Goal: Task Accomplishment & Management: Use online tool/utility

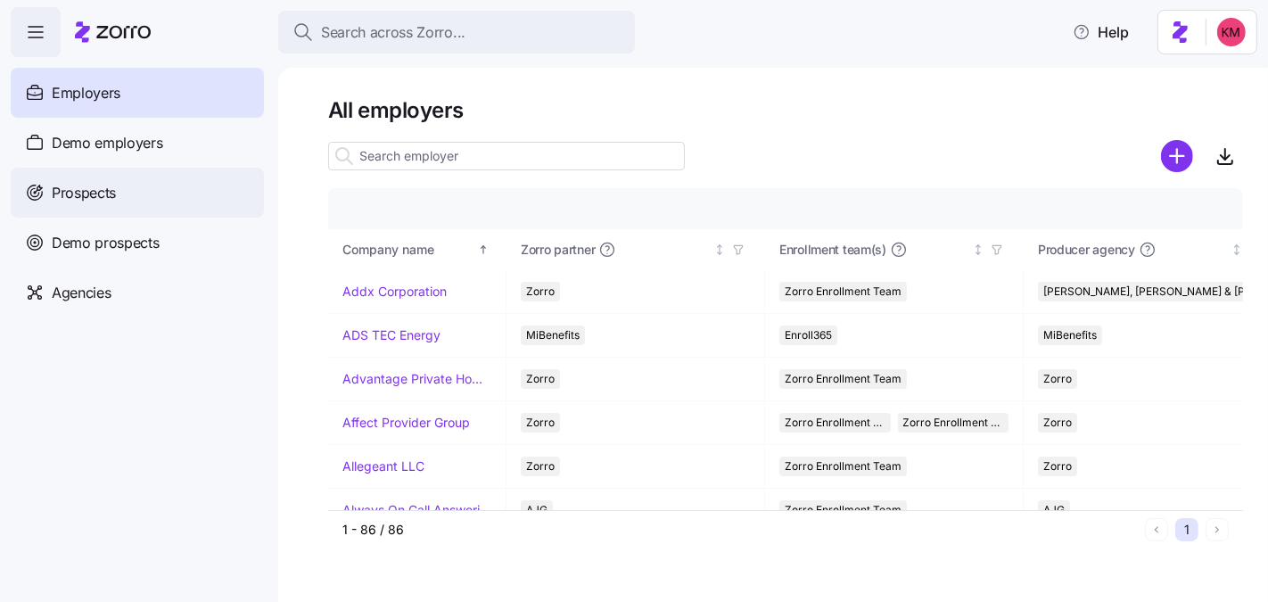
click at [63, 209] on div "Prospects" at bounding box center [137, 193] width 253 height 50
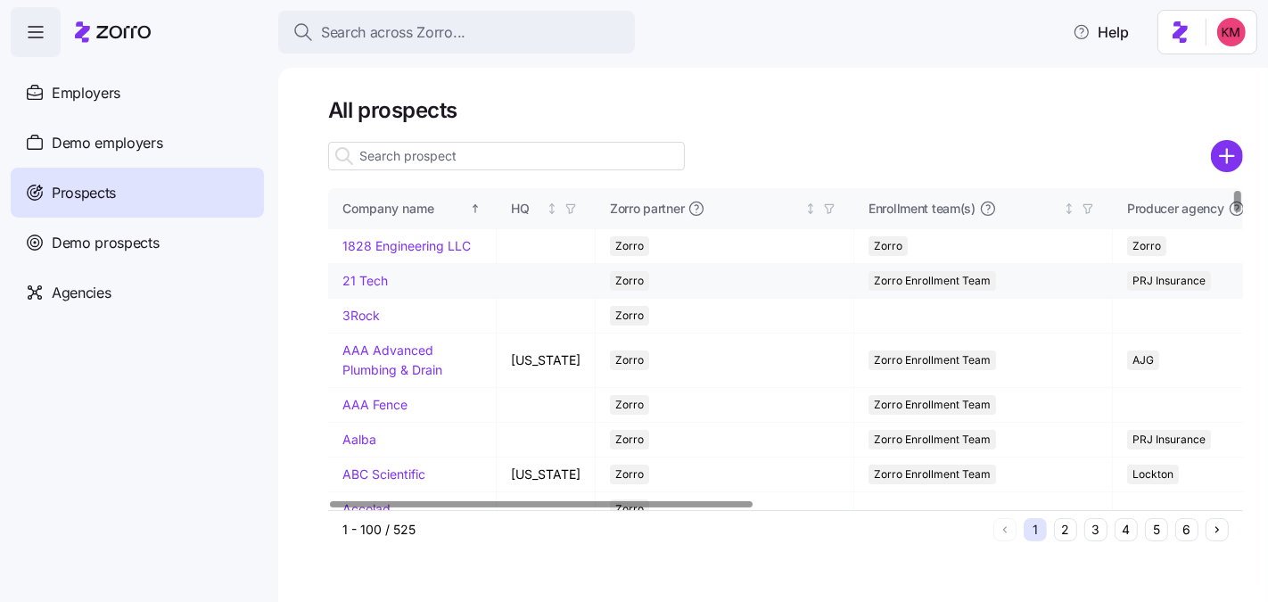
drag, startPoint x: 1239, startPoint y: 150, endPoint x: 972, endPoint y: 288, distance: 301.1
click at [1239, 149] on circle "add icon" at bounding box center [1227, 156] width 29 height 29
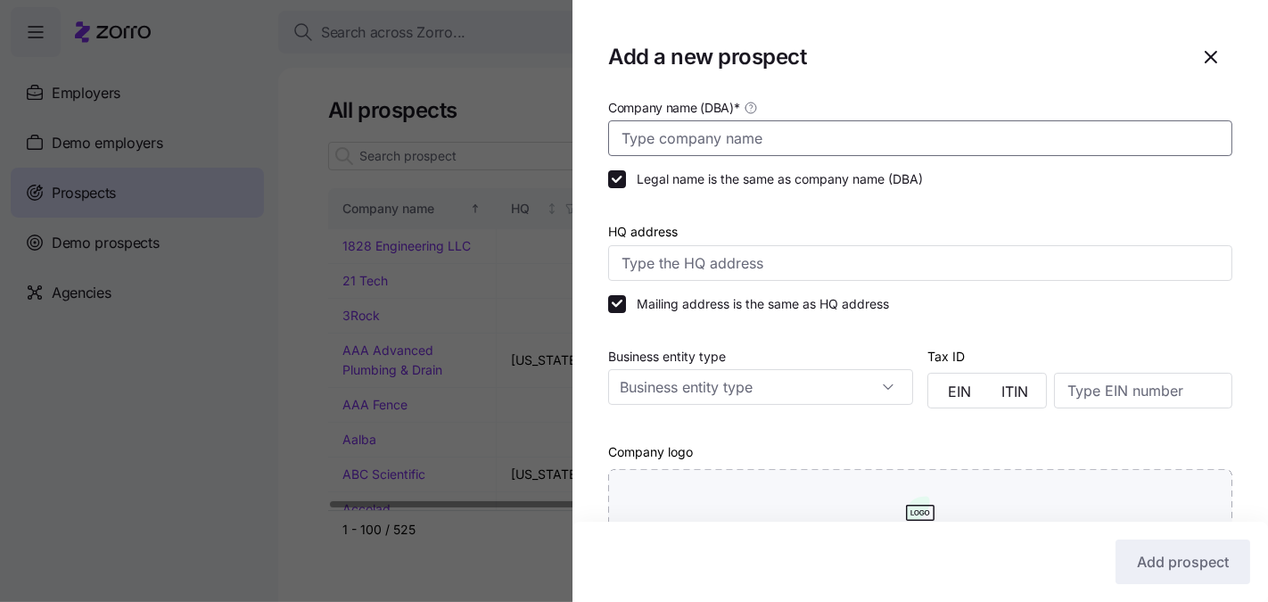
click at [751, 138] on input "Company name (DBA) *" at bounding box center [920, 138] width 624 height 36
type input "[GEOGRAPHIC_DATA]"
click at [713, 268] on input "HQ address" at bounding box center [920, 263] width 624 height 36
paste input "163 S Willard St, Burlington, VT 05401"
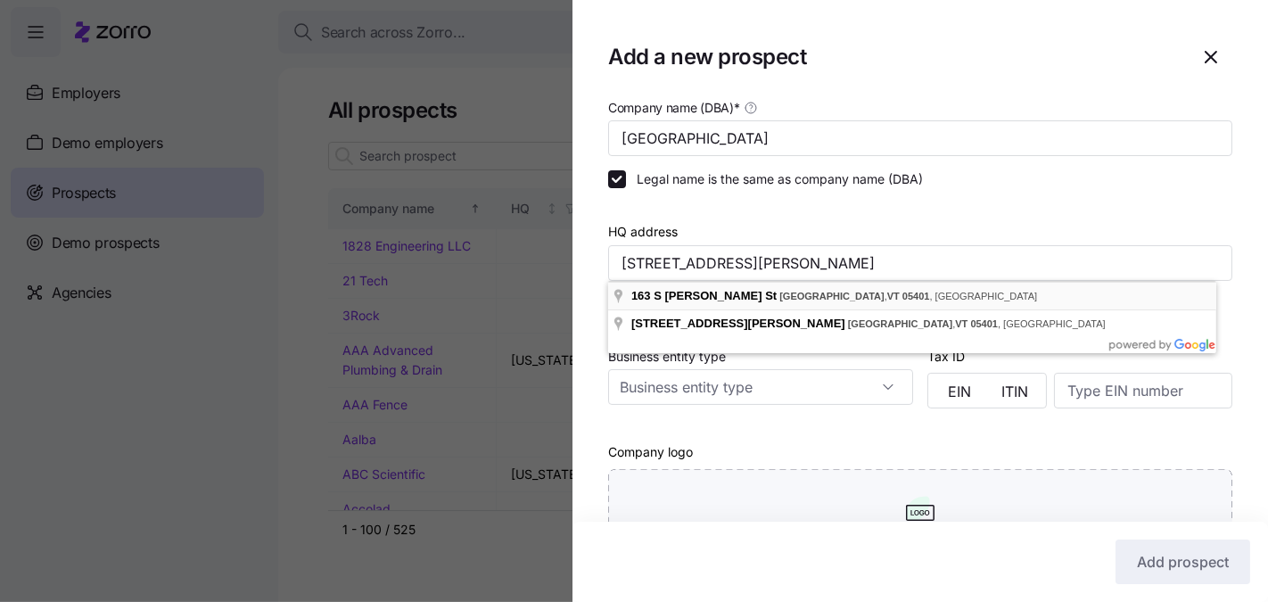
type input "163 S Willard St, Burlington, VT 05401, USA"
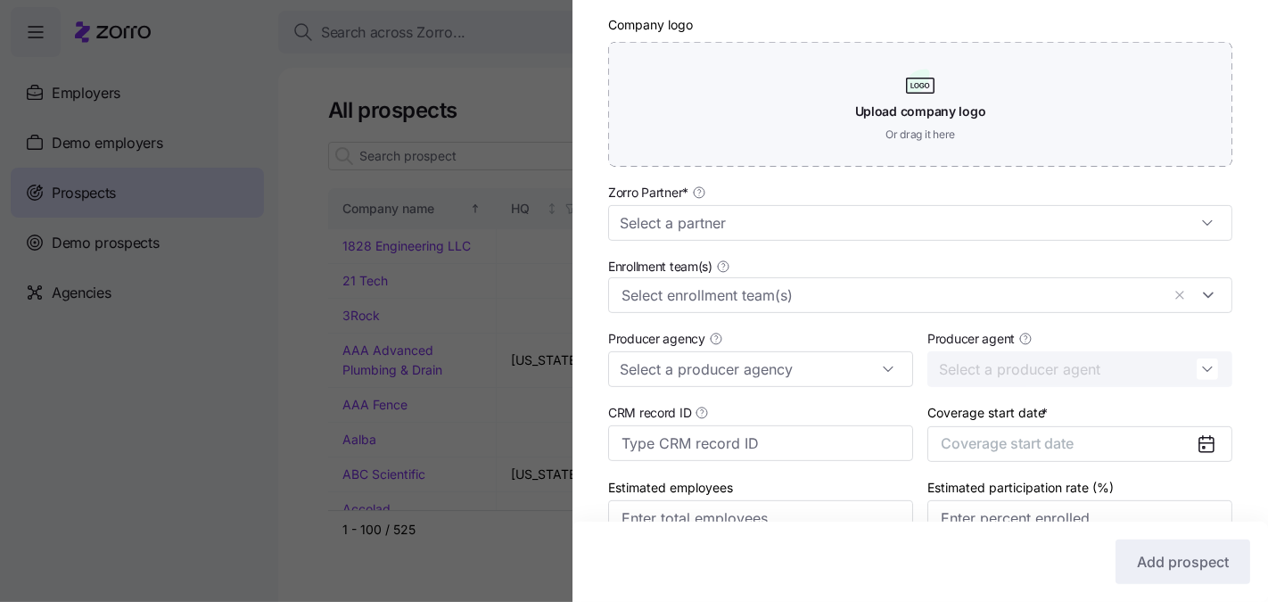
scroll to position [433, 0]
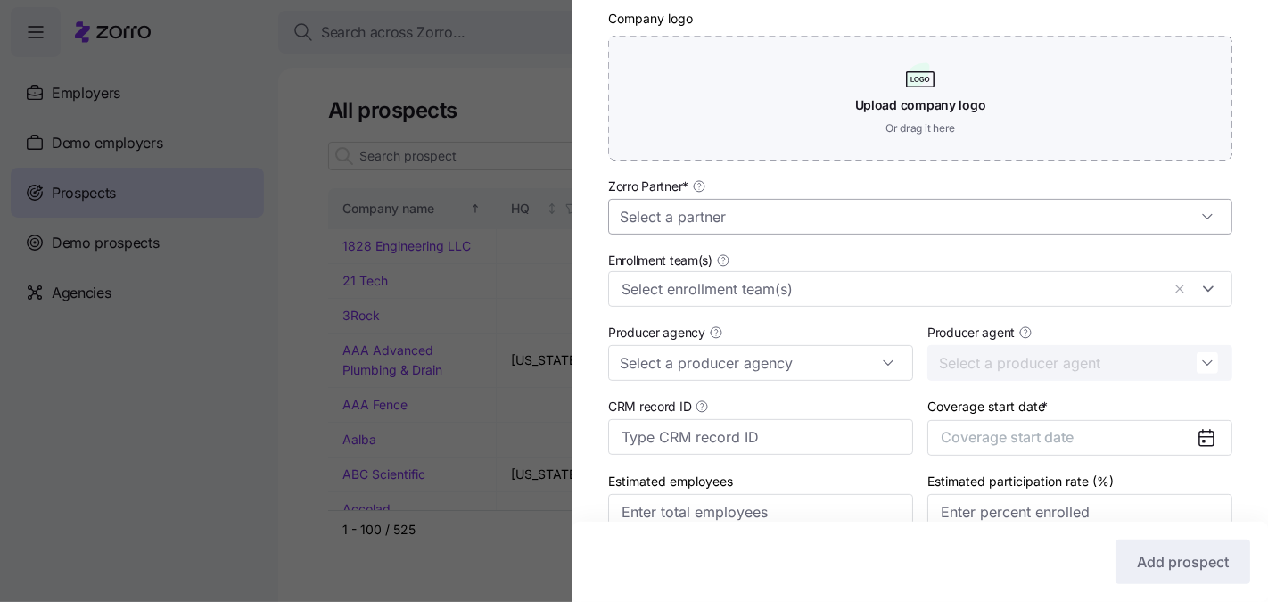
click at [725, 223] on input "Zorro Partner *" at bounding box center [920, 217] width 624 height 36
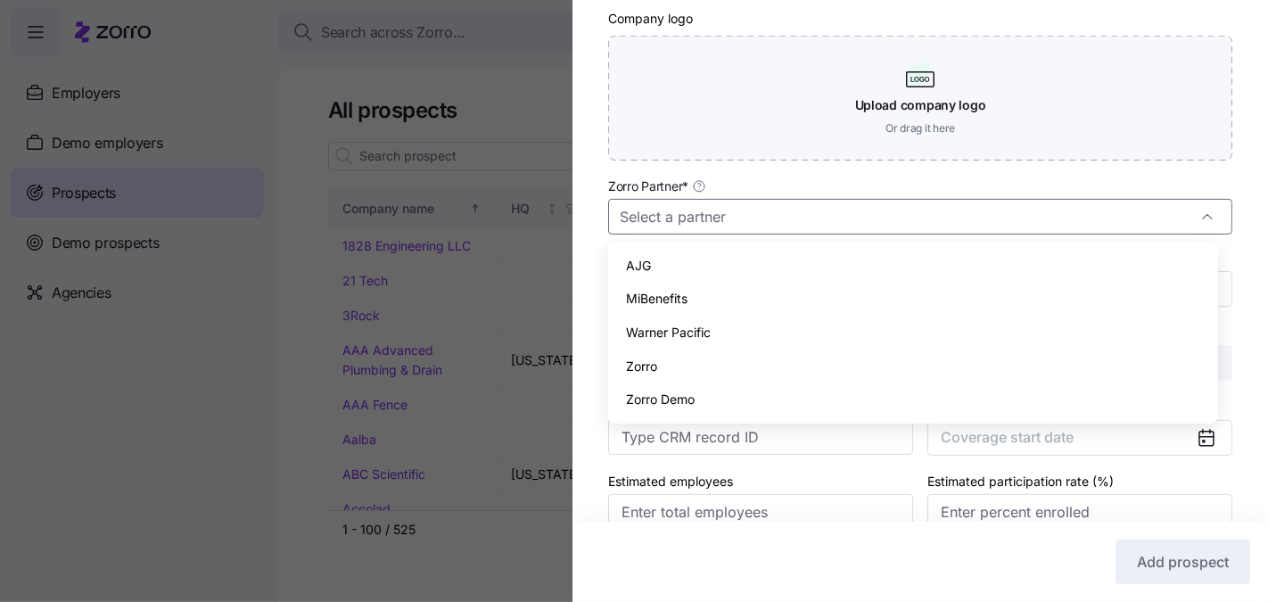
click at [693, 366] on div "Zorro" at bounding box center [912, 367] width 595 height 34
type input "Zorro"
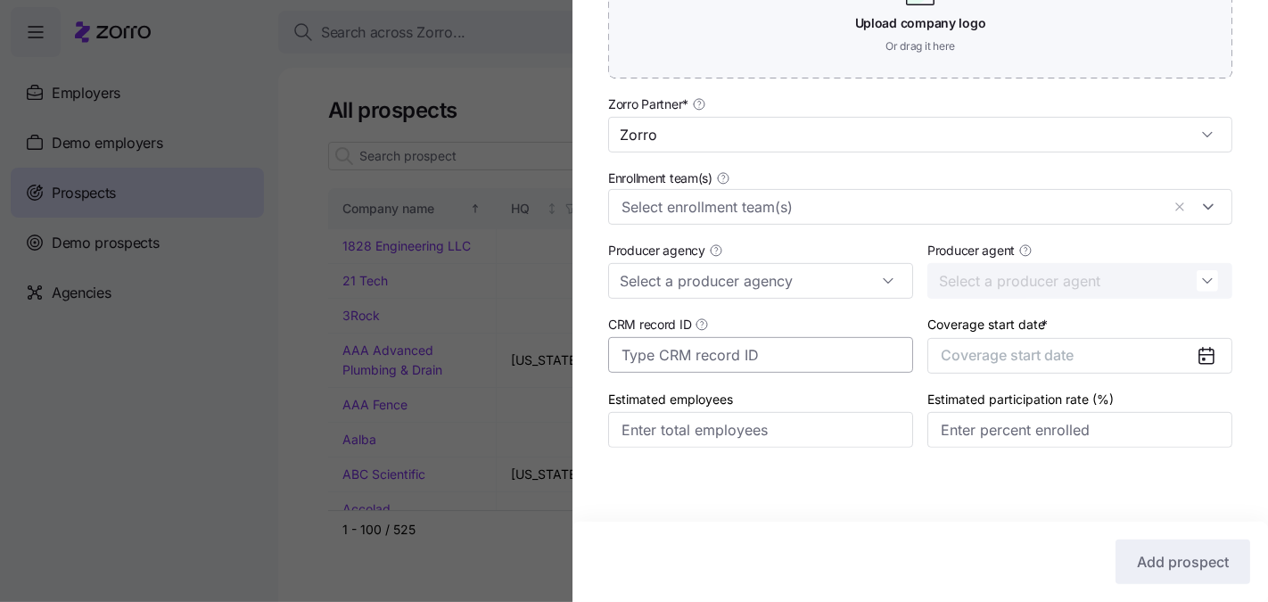
scroll to position [519, 0]
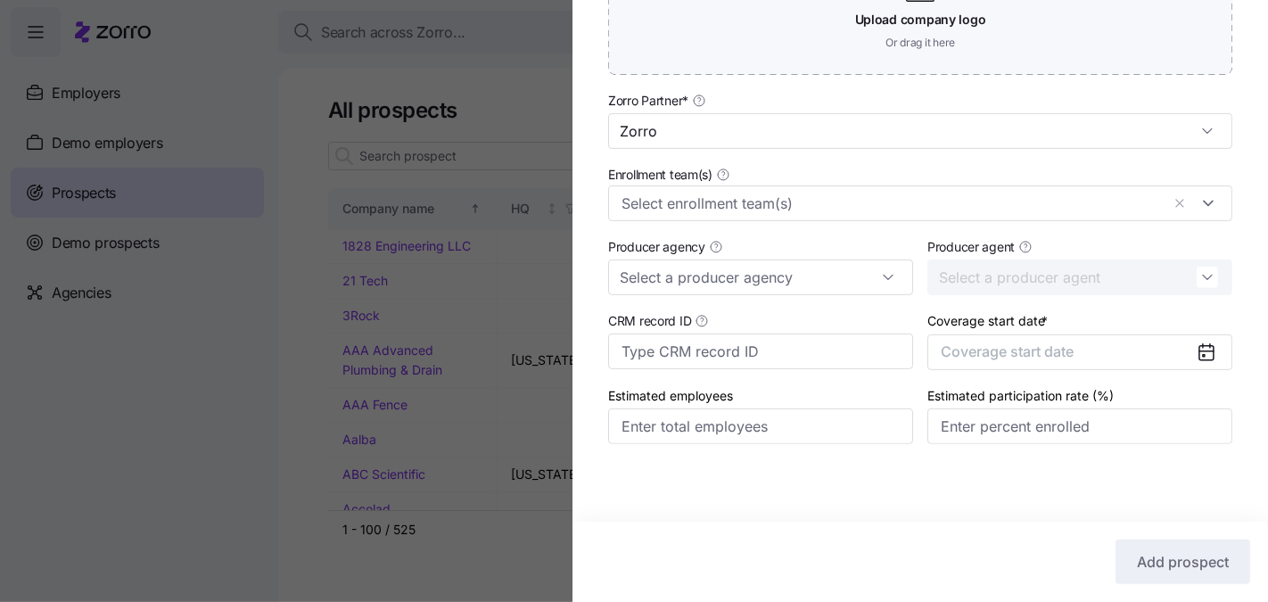
click at [976, 370] on div "Coverage start date * Coverage start date" at bounding box center [1079, 339] width 319 height 75
click at [978, 366] on button "Coverage start date" at bounding box center [1079, 352] width 305 height 36
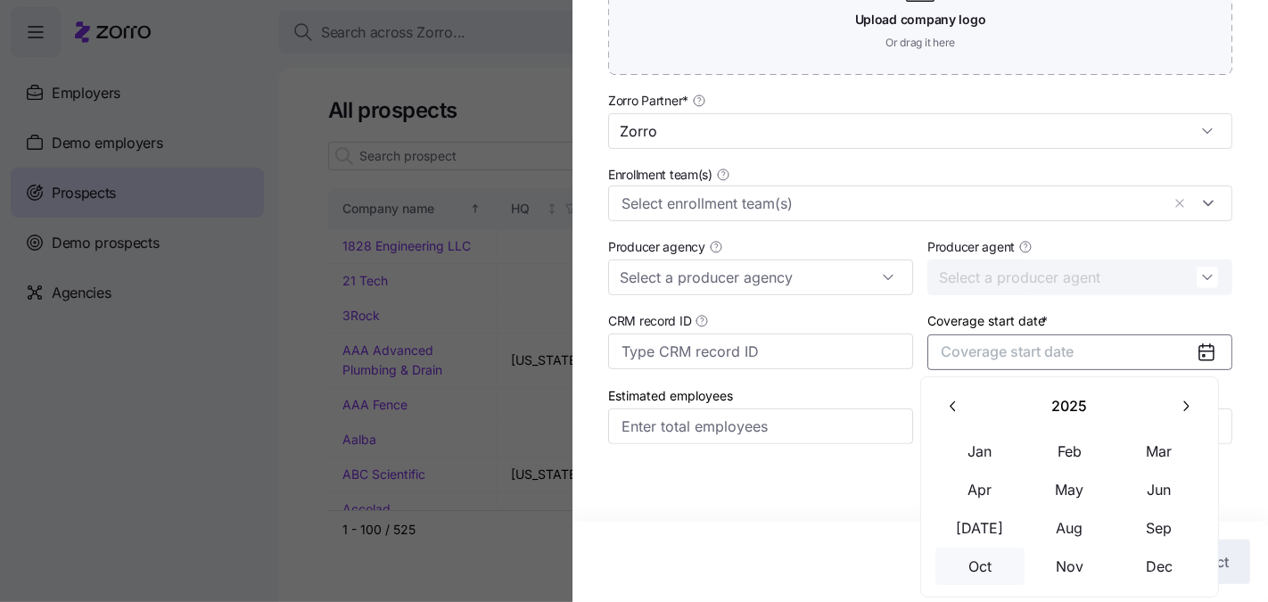
click at [1004, 566] on button "Oct" at bounding box center [979, 566] width 89 height 37
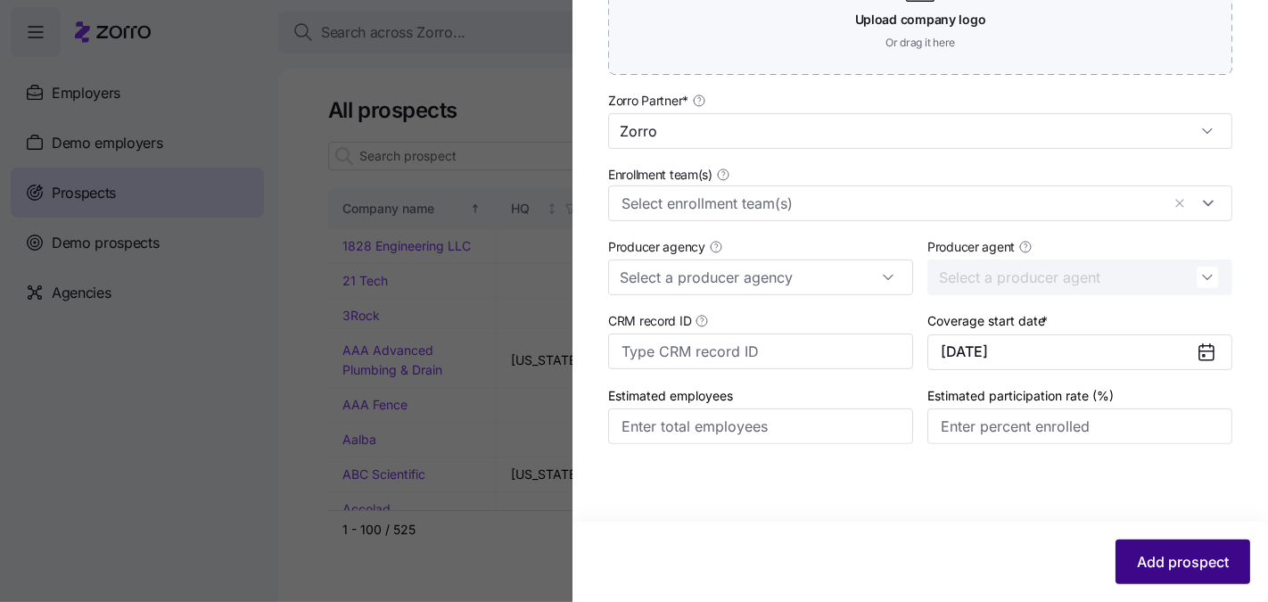
click at [1172, 557] on span "Add prospect" at bounding box center [1183, 561] width 92 height 21
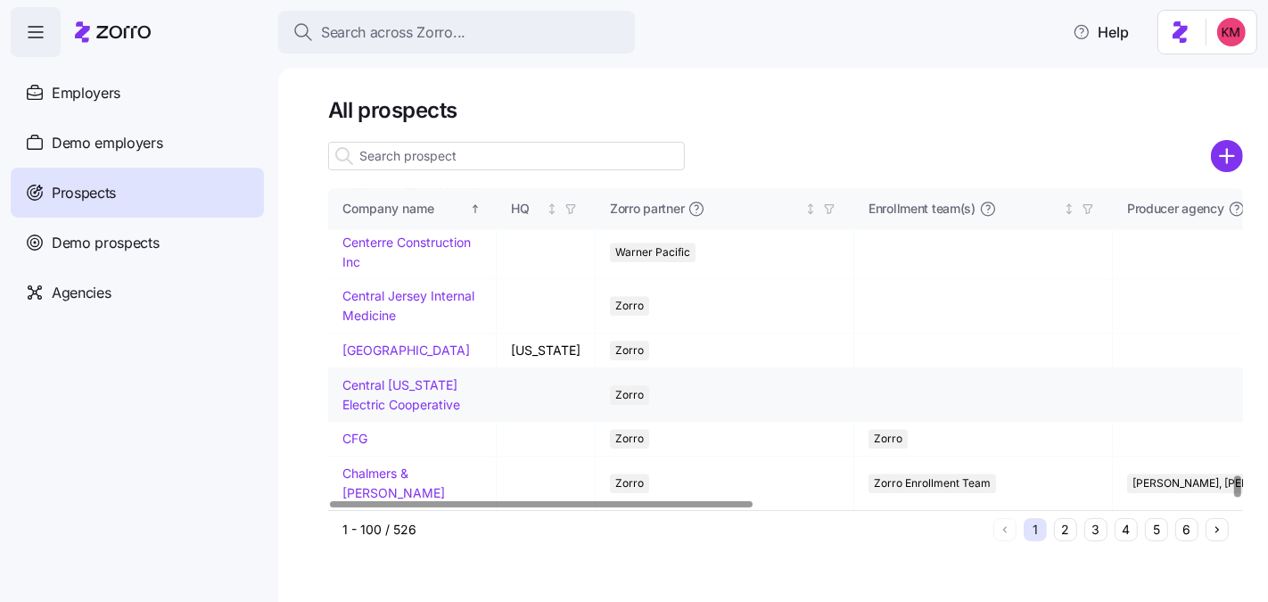
scroll to position [4208, 0]
click at [1066, 533] on button "2" at bounding box center [1065, 529] width 23 height 23
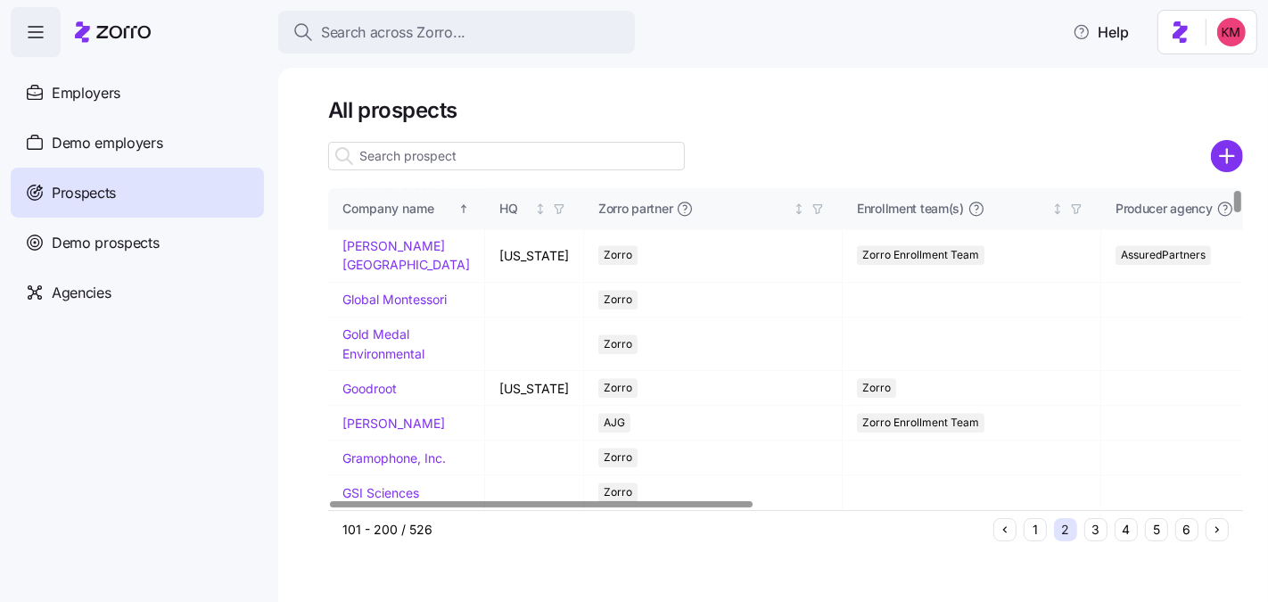
scroll to position [0, 0]
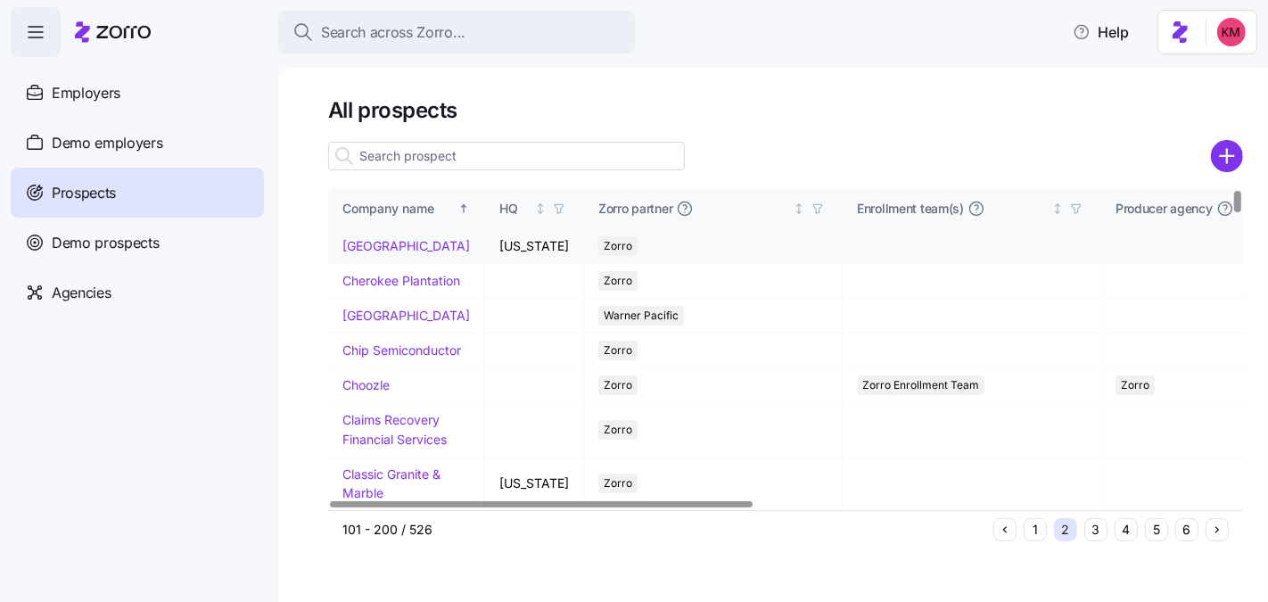
click at [371, 249] on link "[GEOGRAPHIC_DATA]" at bounding box center [406, 245] width 128 height 15
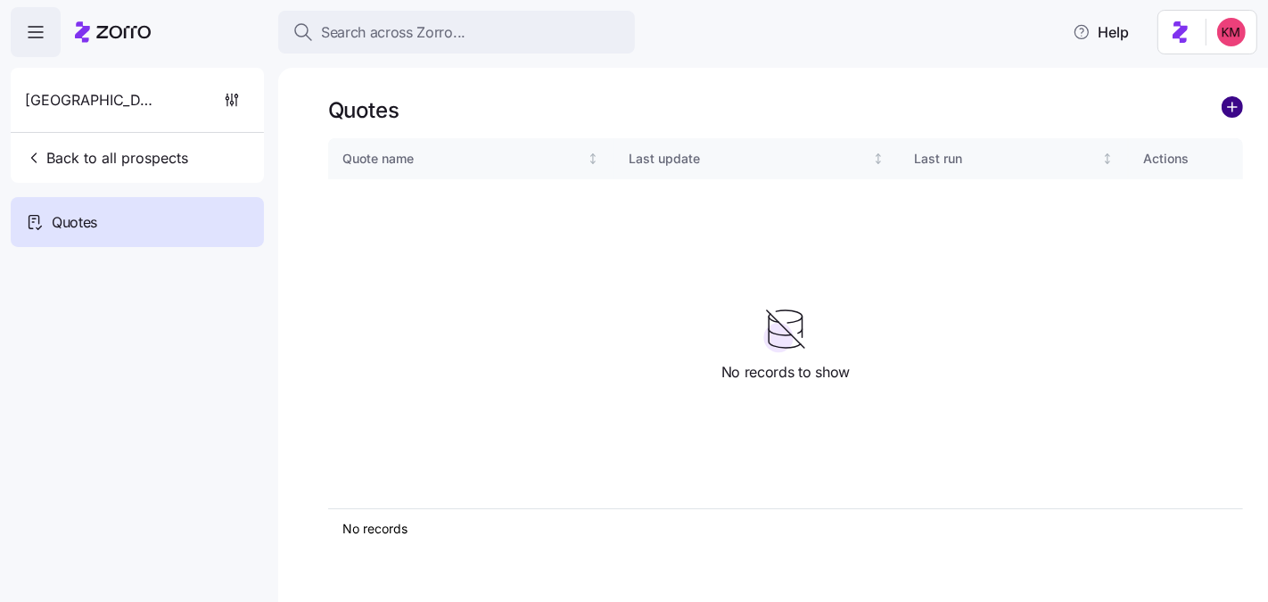
click at [1242, 106] on circle "add icon" at bounding box center [1233, 107] width 20 height 20
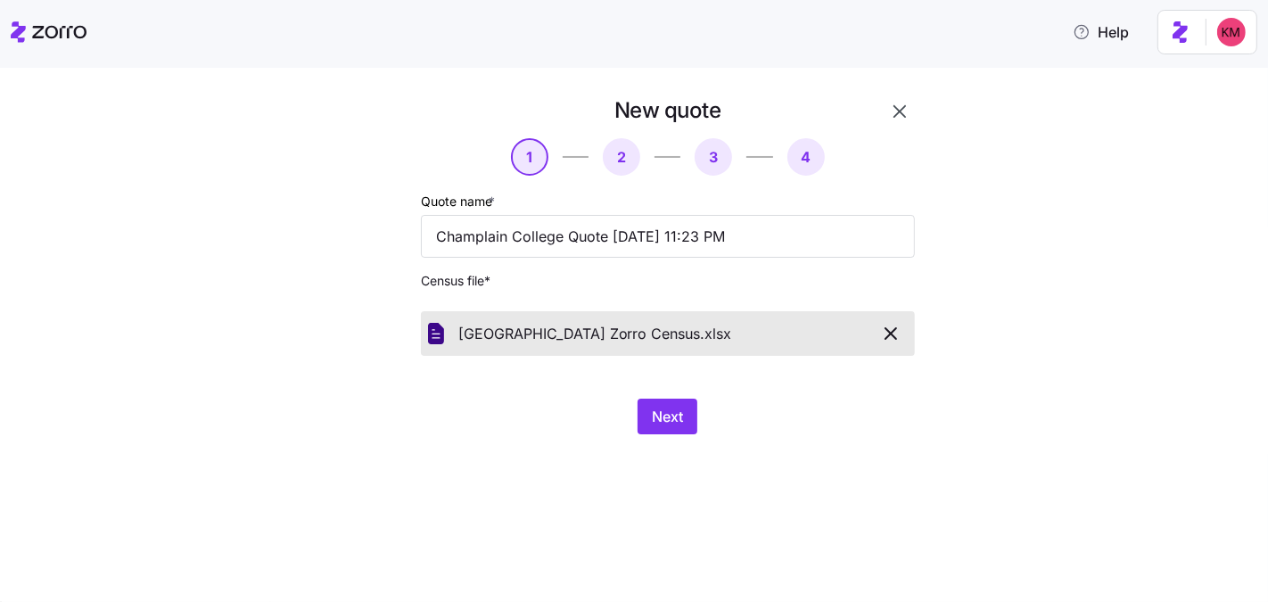
click at [709, 444] on div "New quote 1 2 3 4 Quote name * Champlain College Quote 08/14/2025 11:23 PM Cens…" at bounding box center [646, 275] width 624 height 359
click at [689, 423] on button "Next" at bounding box center [668, 417] width 60 height 36
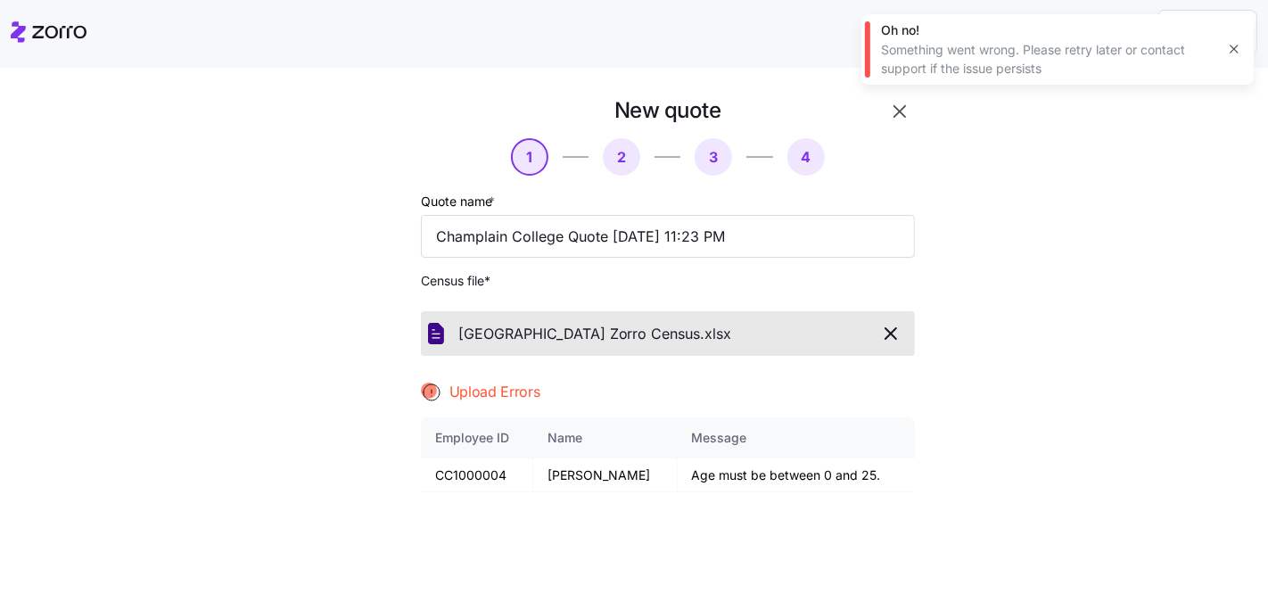
click at [892, 336] on icon "button" at bounding box center [890, 333] width 21 height 21
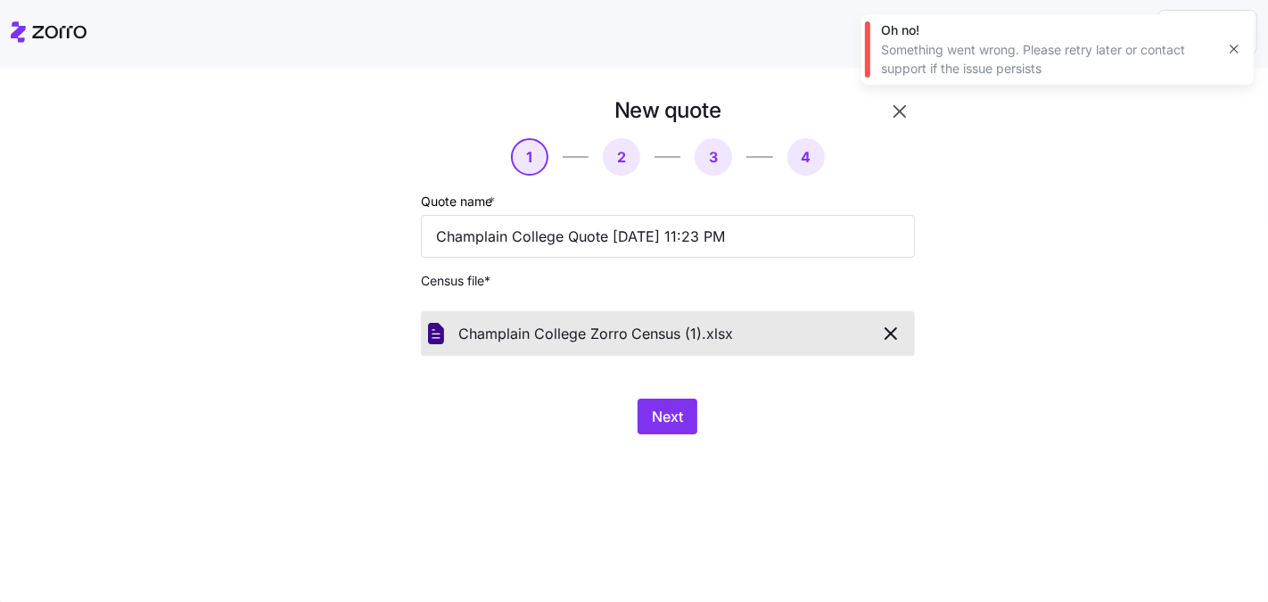
click at [709, 496] on div "New quote 1 2 3 4 Quote name * Champlain College Quote 08/14/2025 11:23 PM Cens…" at bounding box center [634, 335] width 1268 height 534
click at [671, 434] on div "Next" at bounding box center [668, 417] width 494 height 36
click at [665, 416] on span "Next" at bounding box center [667, 416] width 31 height 21
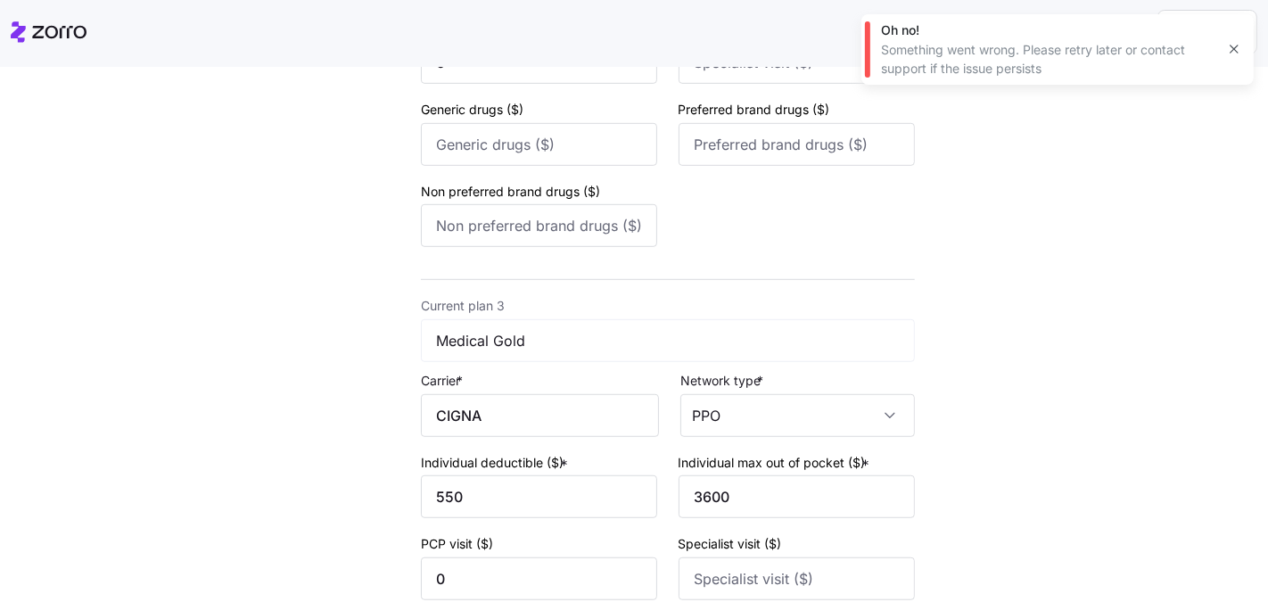
scroll to position [1304, 0]
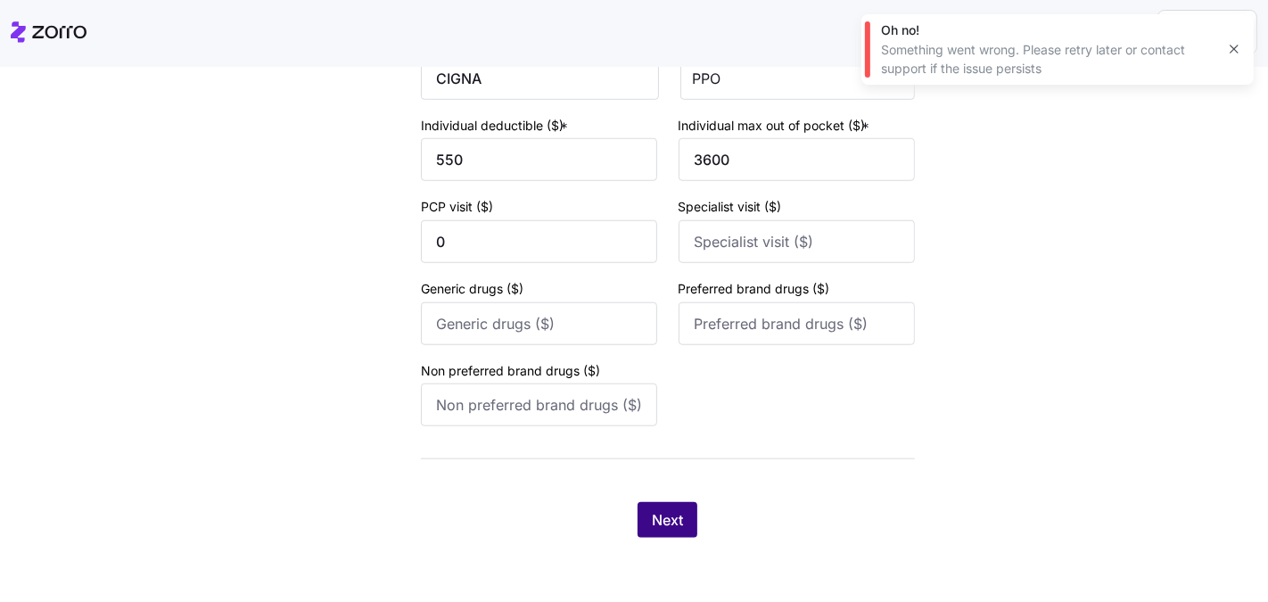
click at [656, 514] on span "Next" at bounding box center [667, 519] width 31 height 21
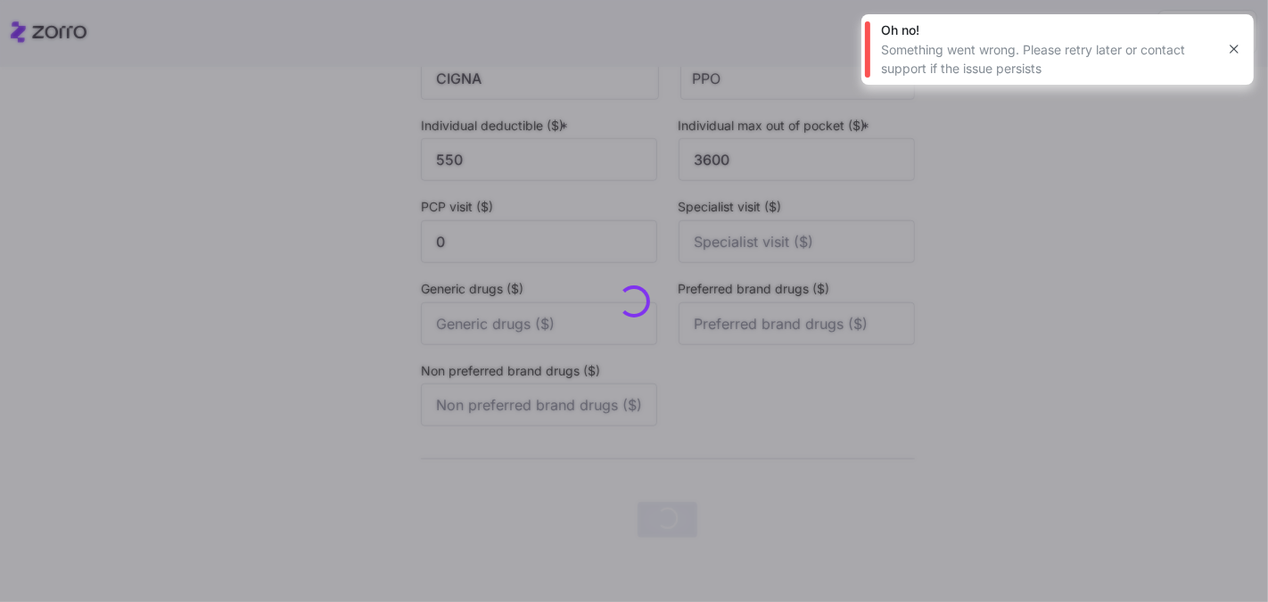
scroll to position [0, 0]
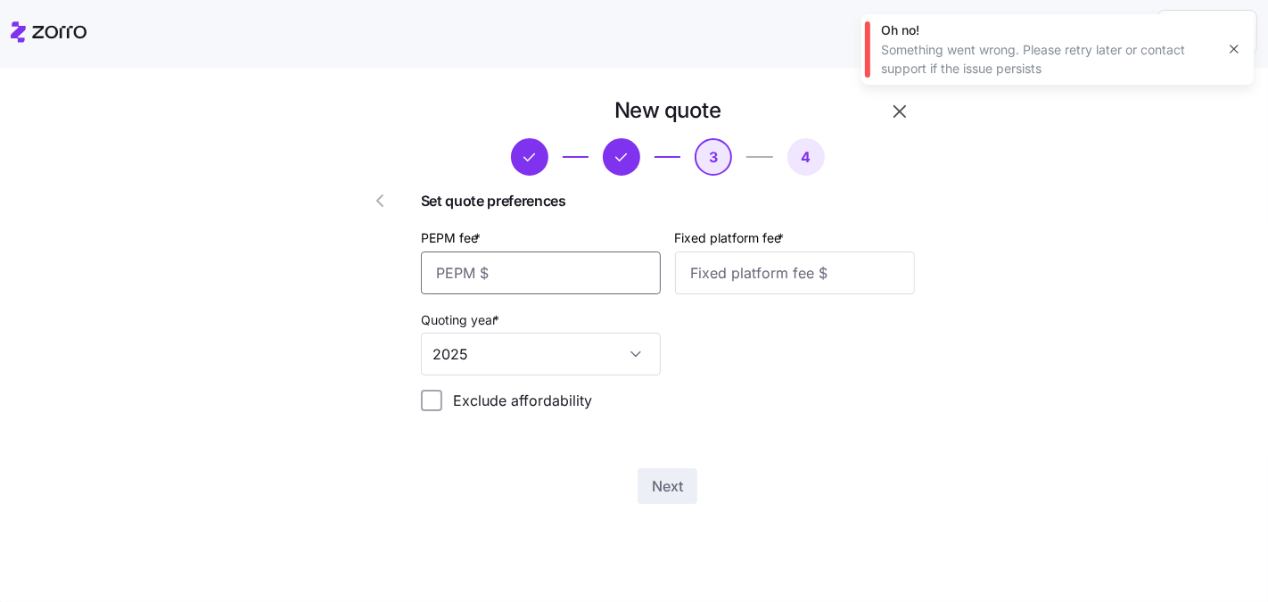
click at [541, 265] on input "PEPM fee *" at bounding box center [541, 272] width 240 height 43
click at [515, 272] on input "PEPM fee *" at bounding box center [541, 272] width 240 height 43
type input "62"
type input "100"
click at [671, 498] on button "Next" at bounding box center [668, 486] width 60 height 36
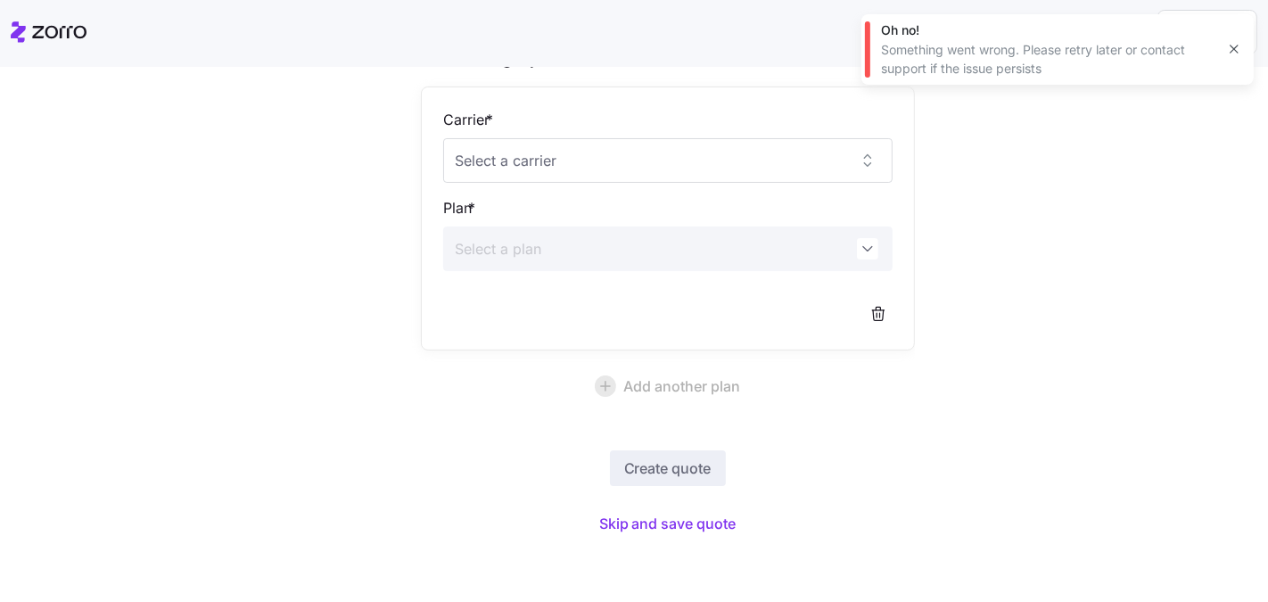
click at [664, 502] on div "Create quote Skip and save quote" at bounding box center [668, 494] width 494 height 89
click at [664, 515] on span "Skip and save quote" at bounding box center [667, 523] width 137 height 21
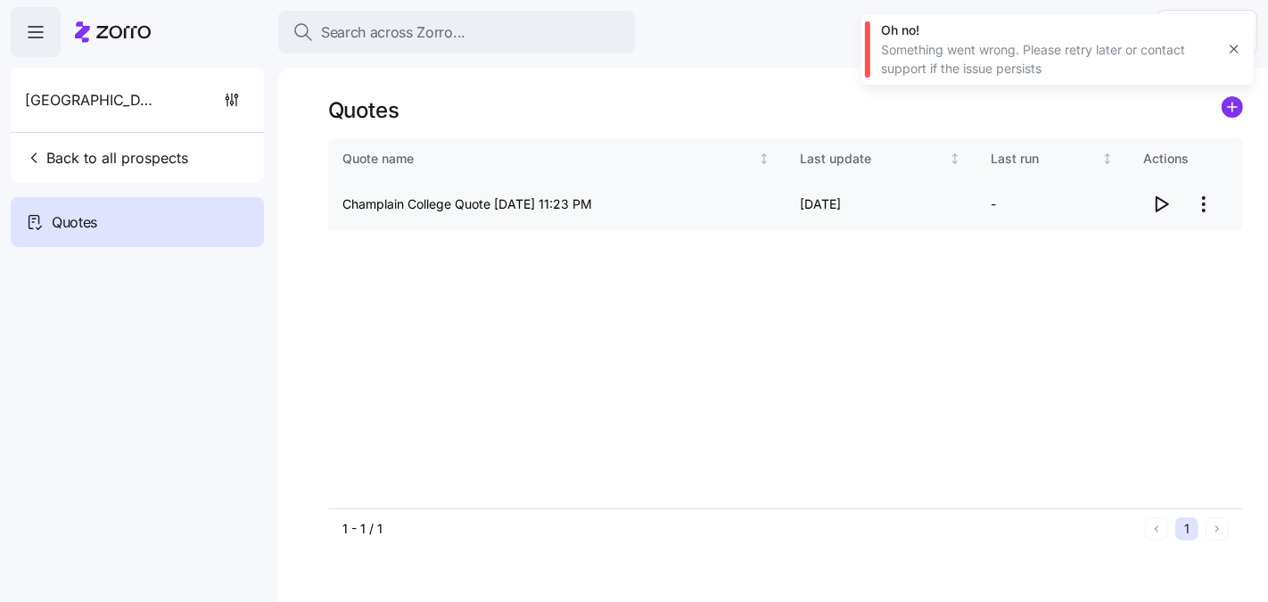
click at [1157, 207] on icon "button" at bounding box center [1163, 204] width 12 height 14
click at [1215, 207] on html "Search across Zorro... Help Champlain College Back to all prospects Quotes Quot…" at bounding box center [634, 385] width 1268 height 770
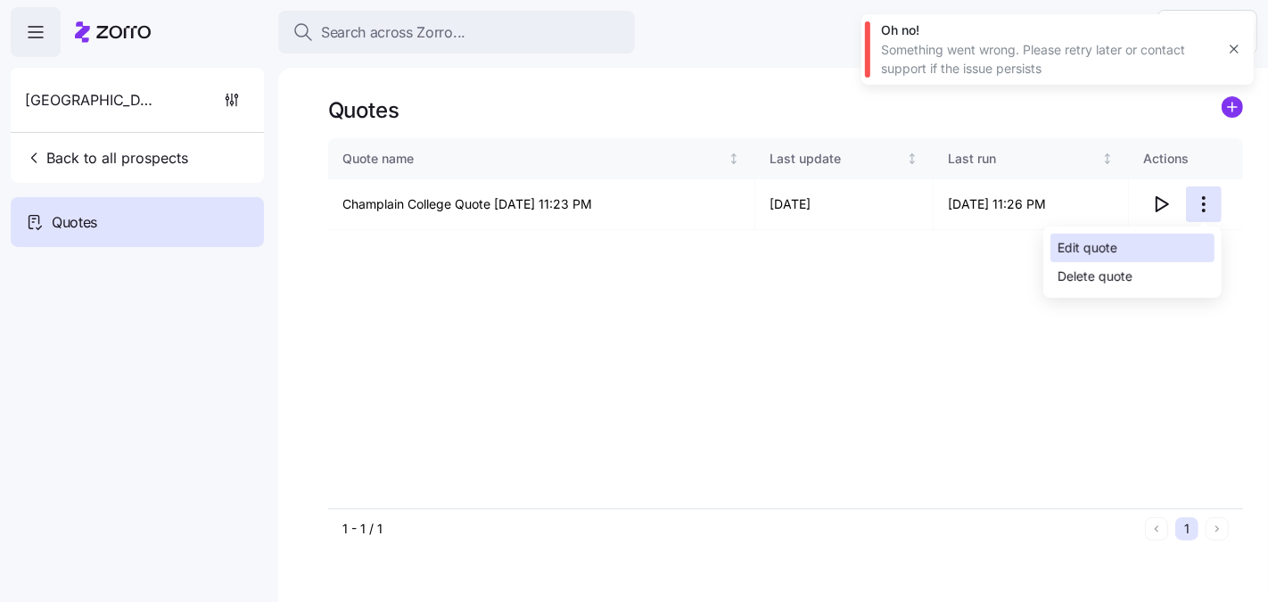
click at [1162, 243] on div "Edit quote" at bounding box center [1132, 248] width 164 height 29
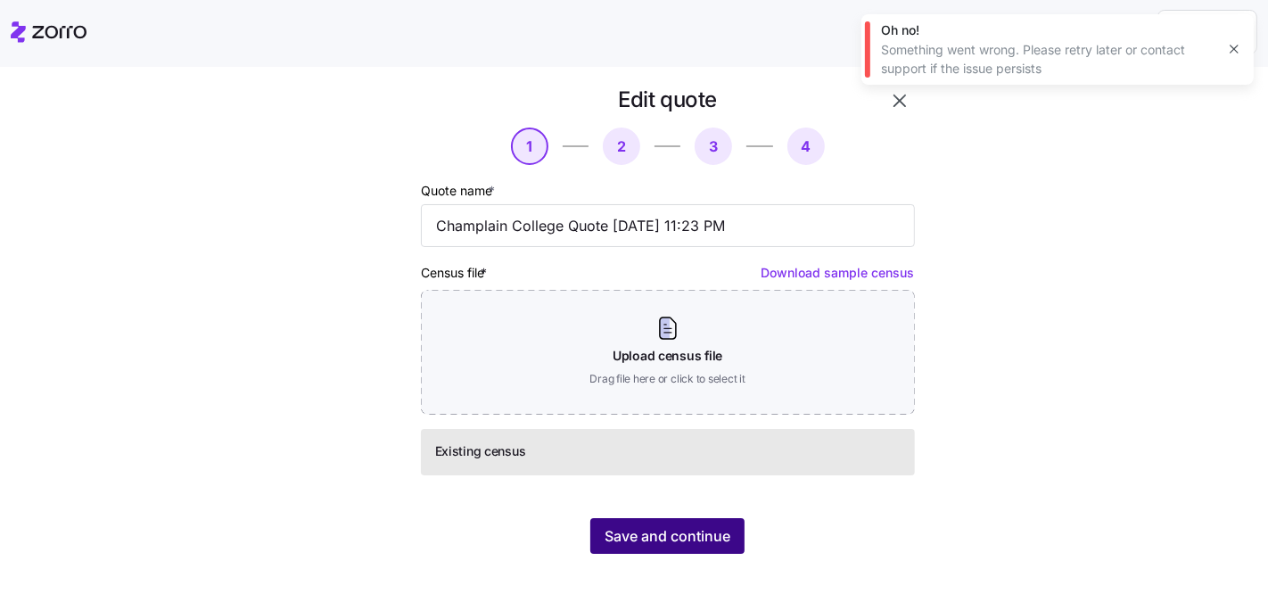
scroll to position [26, 0]
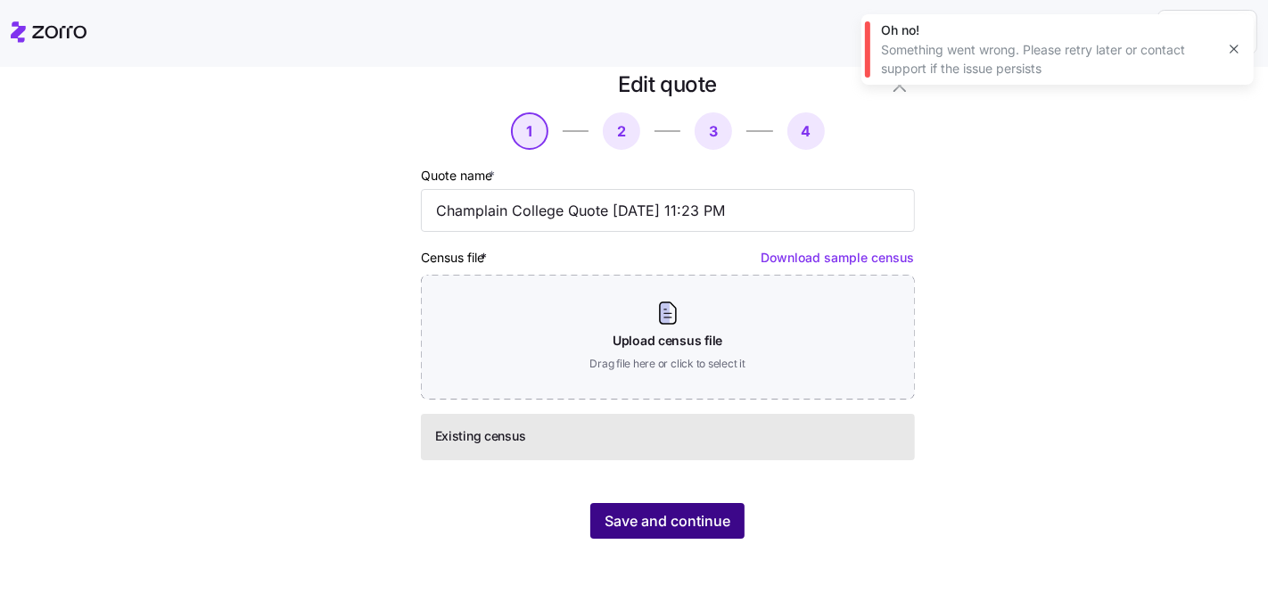
click at [698, 522] on span "Save and continue" at bounding box center [668, 520] width 126 height 21
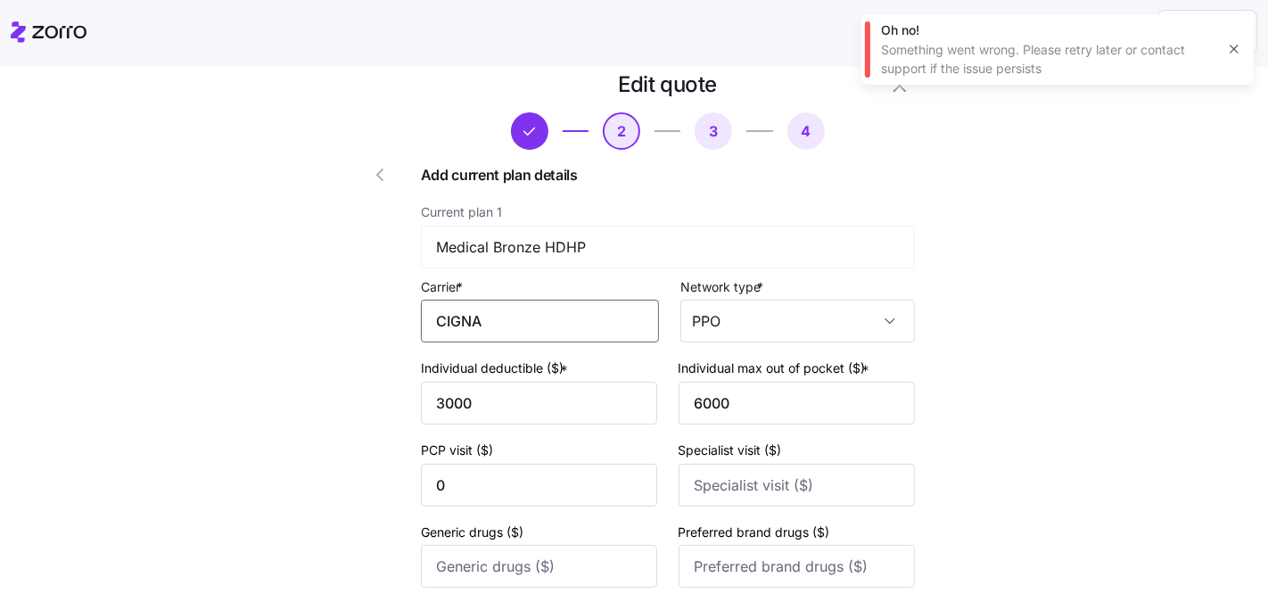
click at [497, 318] on input "CIGNA" at bounding box center [540, 321] width 238 height 43
click at [508, 375] on div "Cigna" at bounding box center [537, 374] width 220 height 40
type input "Cigna"
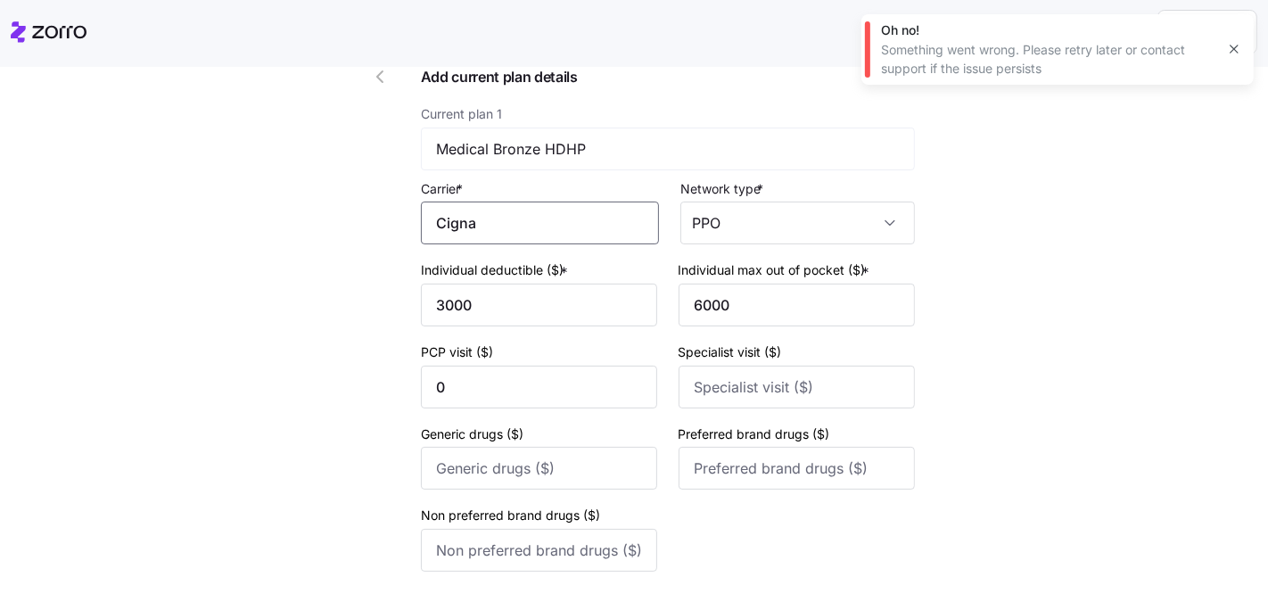
scroll to position [625, 0]
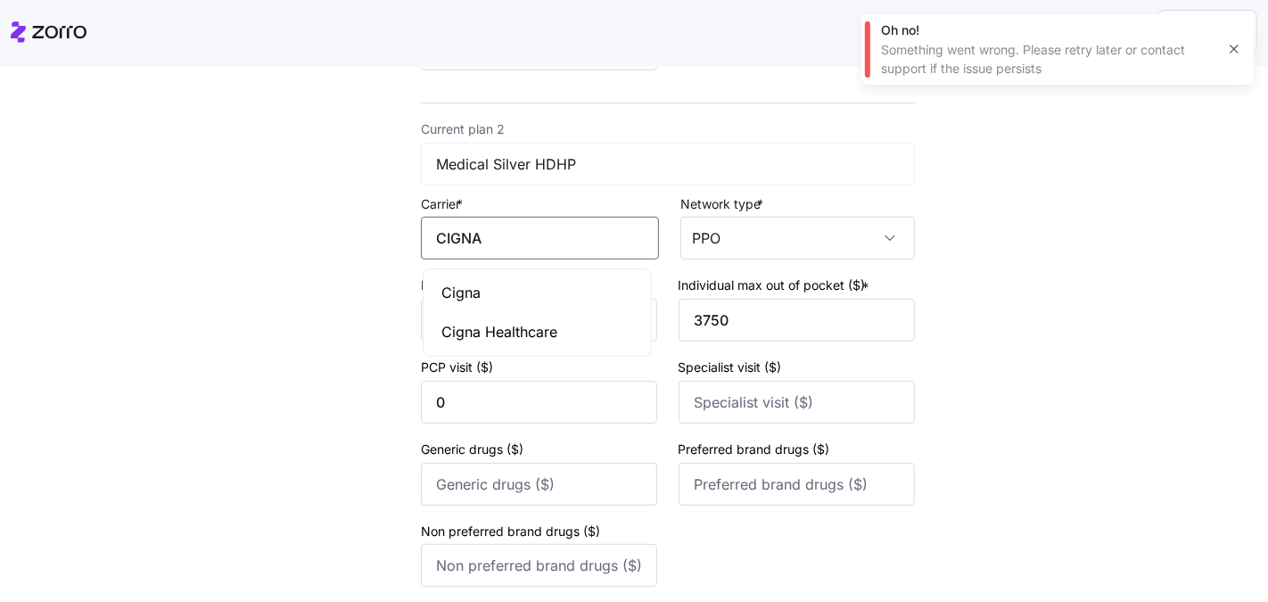
click at [499, 221] on input "CIGNA" at bounding box center [540, 238] width 238 height 43
click at [511, 290] on div "Cigna" at bounding box center [537, 293] width 220 height 40
type input "Cigna"
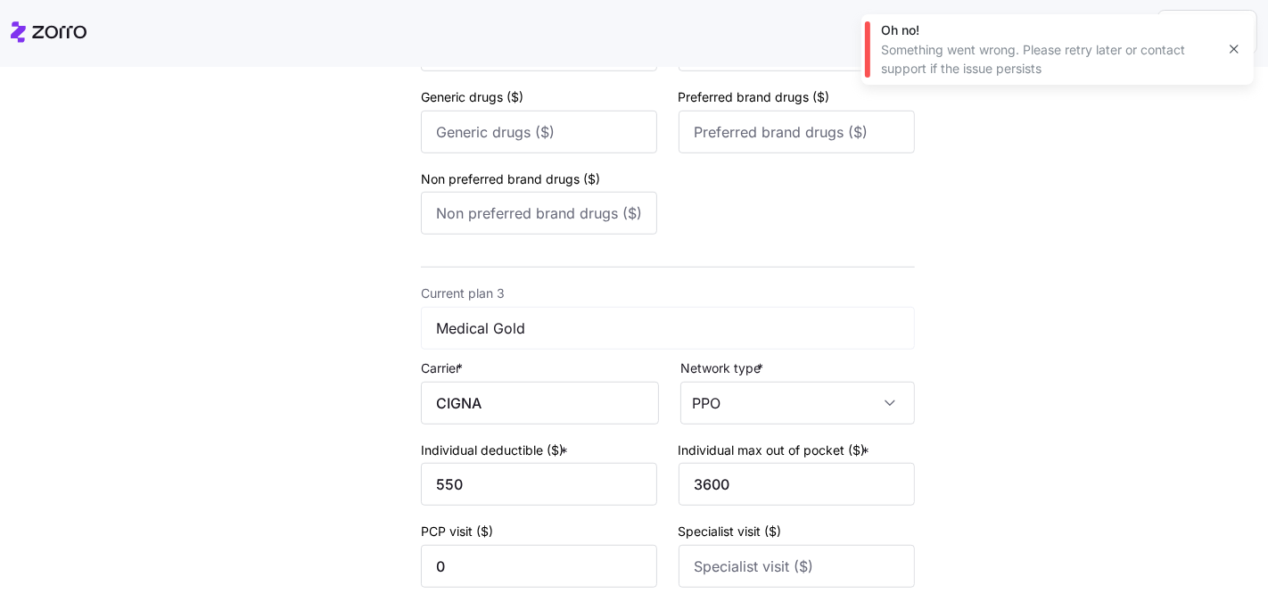
scroll to position [978, 0]
click at [515, 403] on input "CIGNA" at bounding box center [540, 402] width 238 height 43
click at [523, 457] on div "Cigna" at bounding box center [537, 456] width 220 height 40
type input "Cigna"
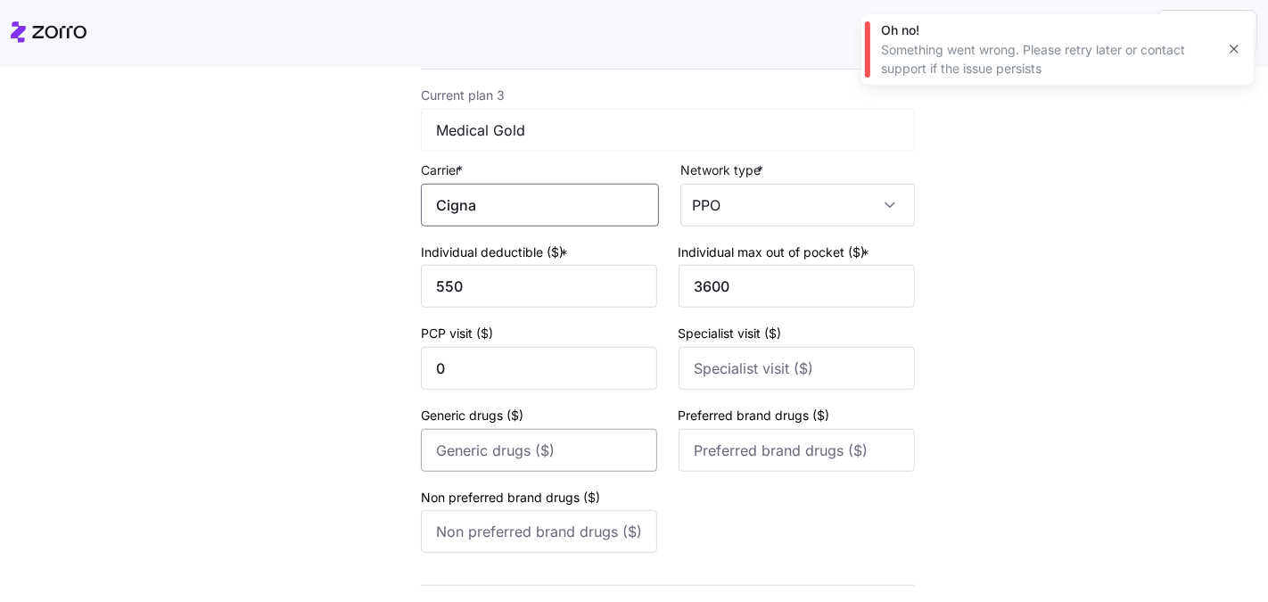
scroll to position [1304, 0]
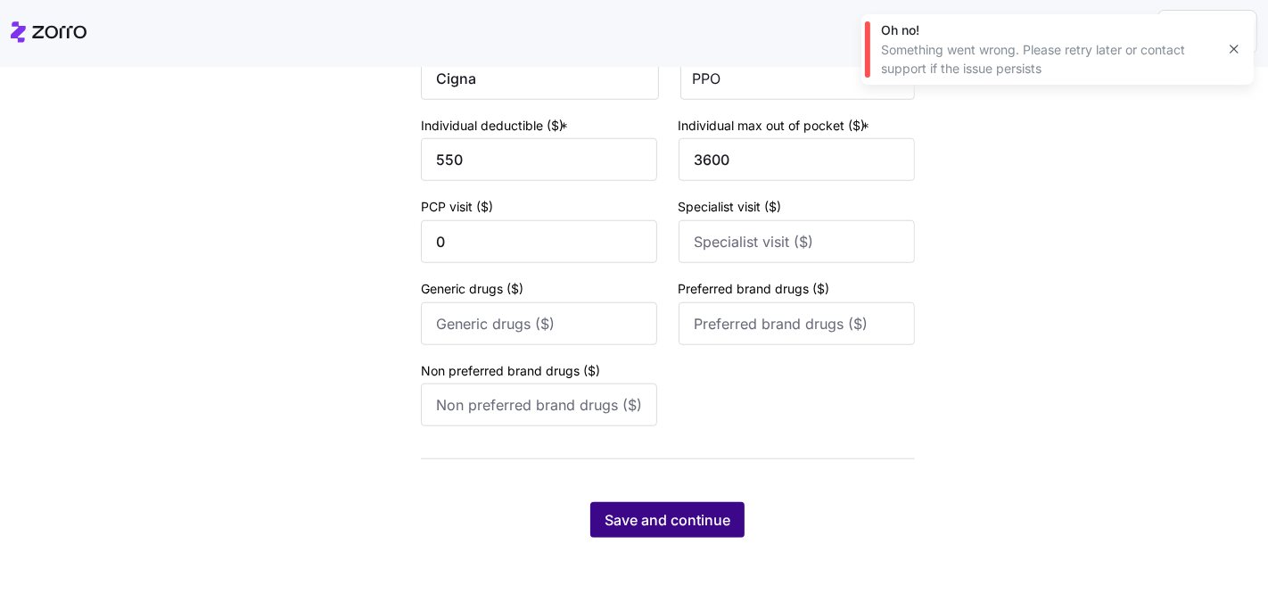
click at [678, 530] on span "Save and continue" at bounding box center [668, 519] width 126 height 21
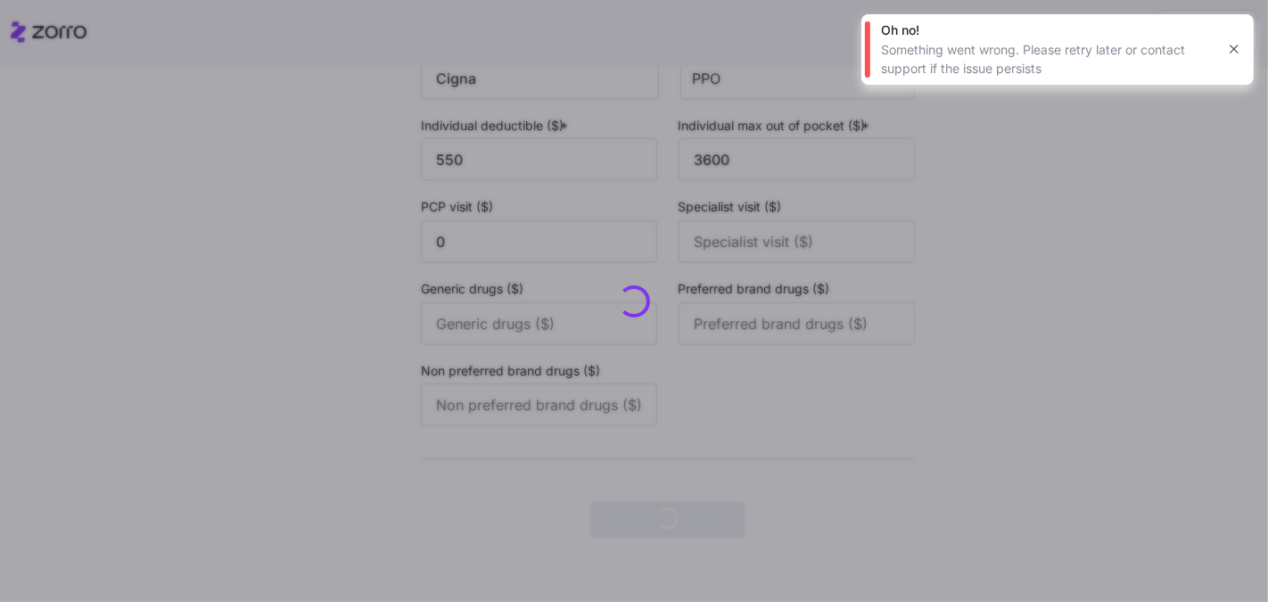
scroll to position [0, 0]
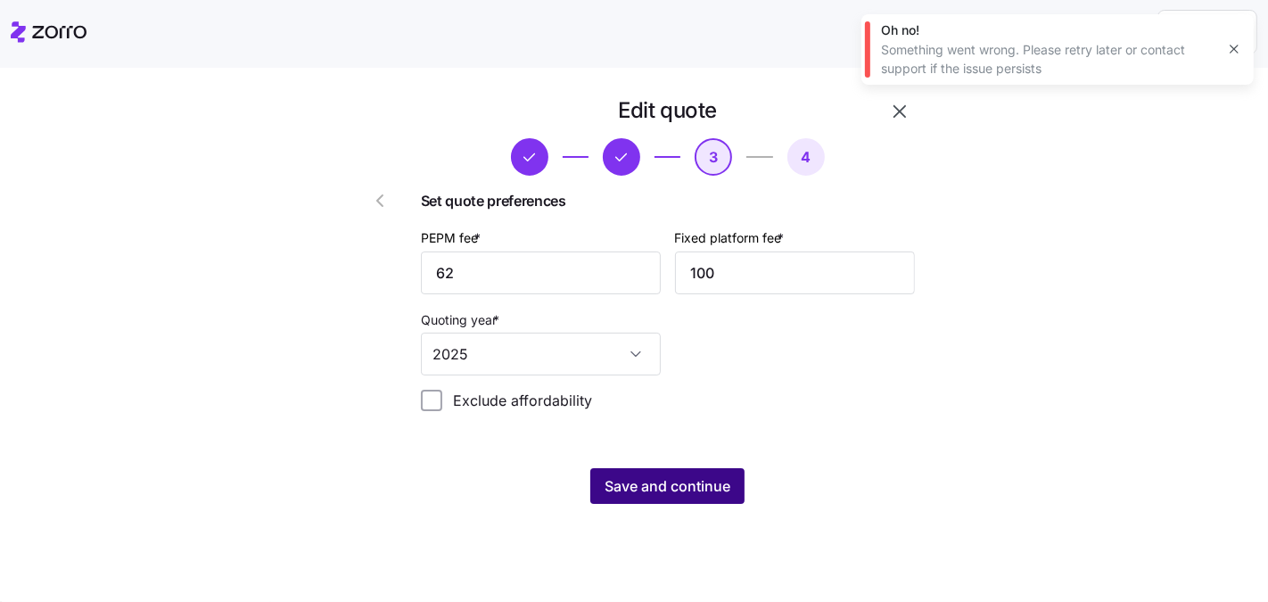
click at [689, 485] on span "Save and continue" at bounding box center [668, 485] width 126 height 21
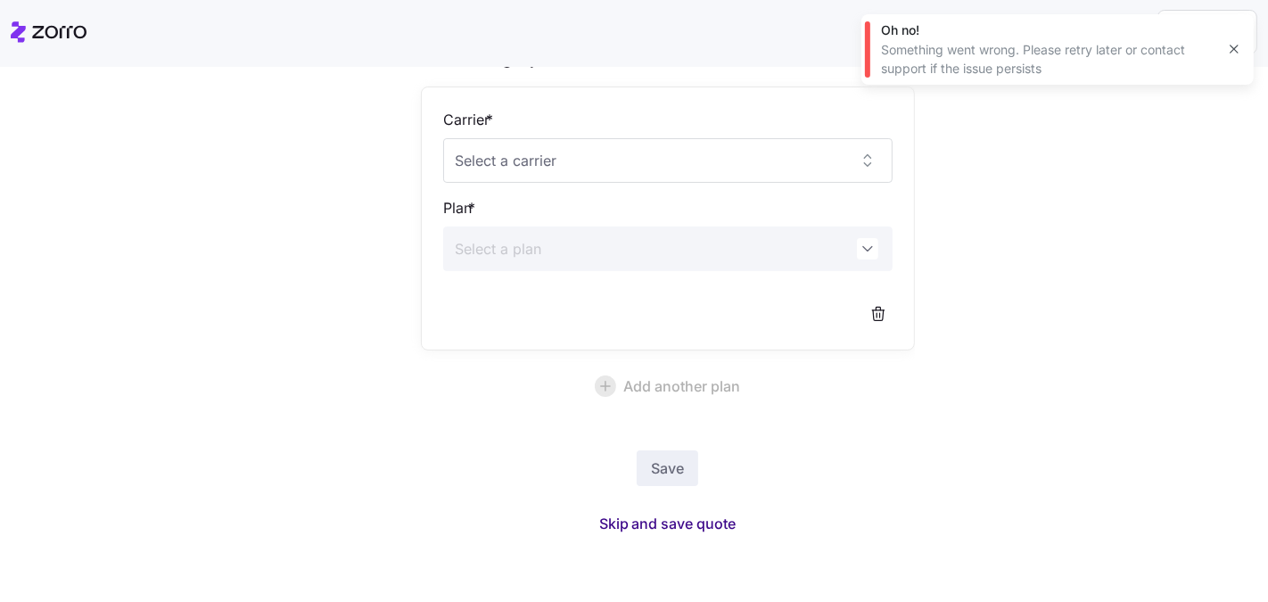
click at [635, 517] on span "Skip and save quote" at bounding box center [667, 523] width 137 height 21
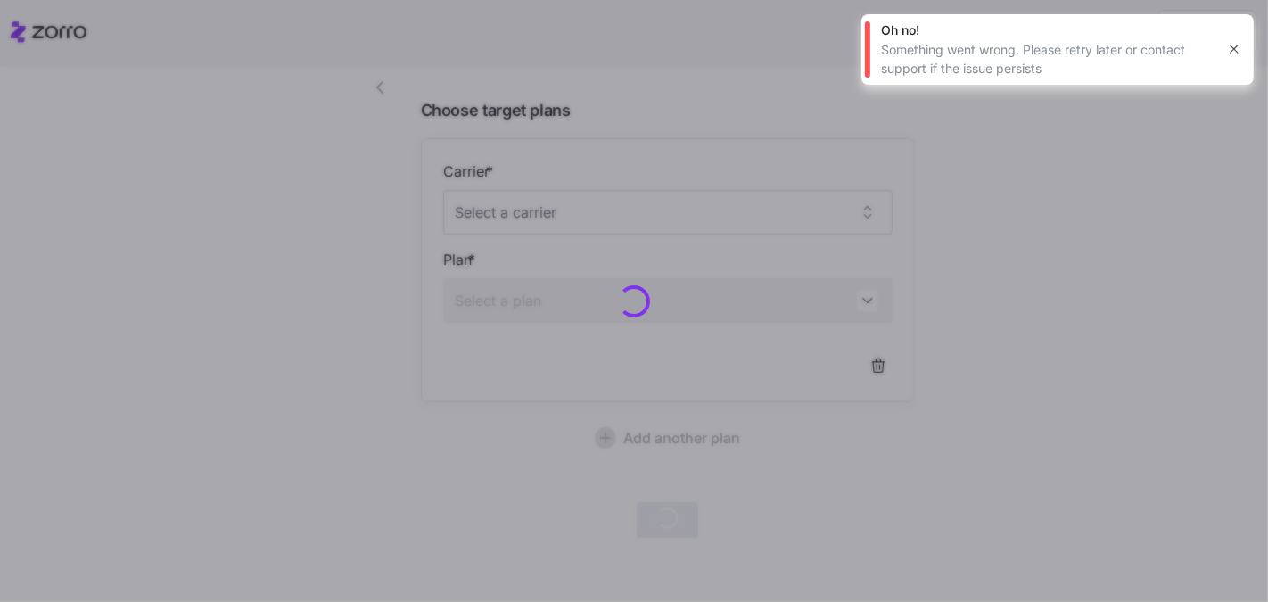
scroll to position [111, 0]
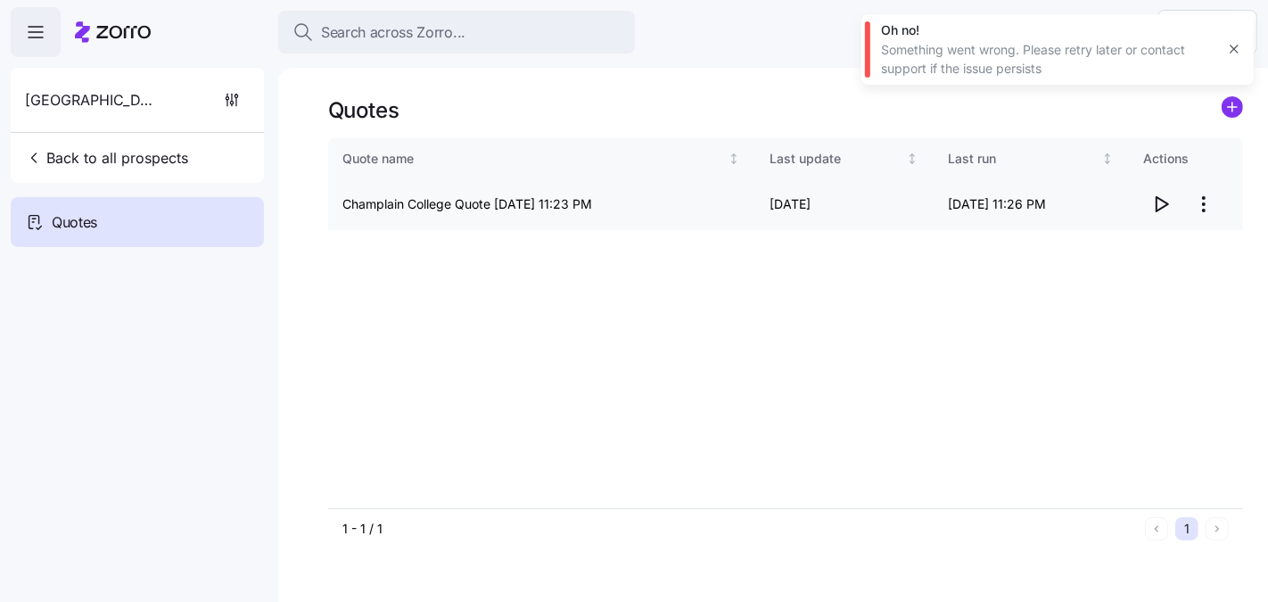
click at [1165, 193] on icon "button" at bounding box center [1160, 203] width 21 height 21
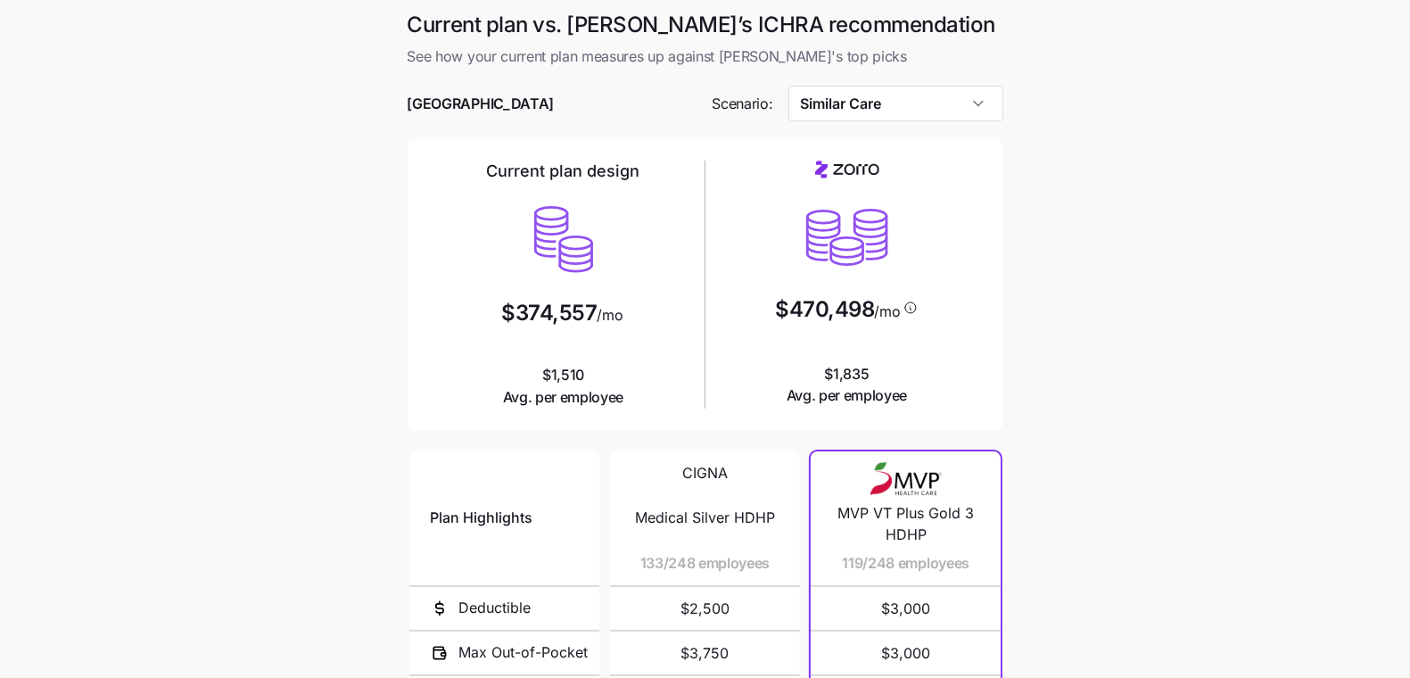
click at [881, 151] on div "Current plan design $374,557 /mo $1,510 Avg. per employee $470,498 /mo $1,835 A…" at bounding box center [706, 284] width 596 height 291
click at [878, 111] on input "Similar Care" at bounding box center [895, 104] width 215 height 36
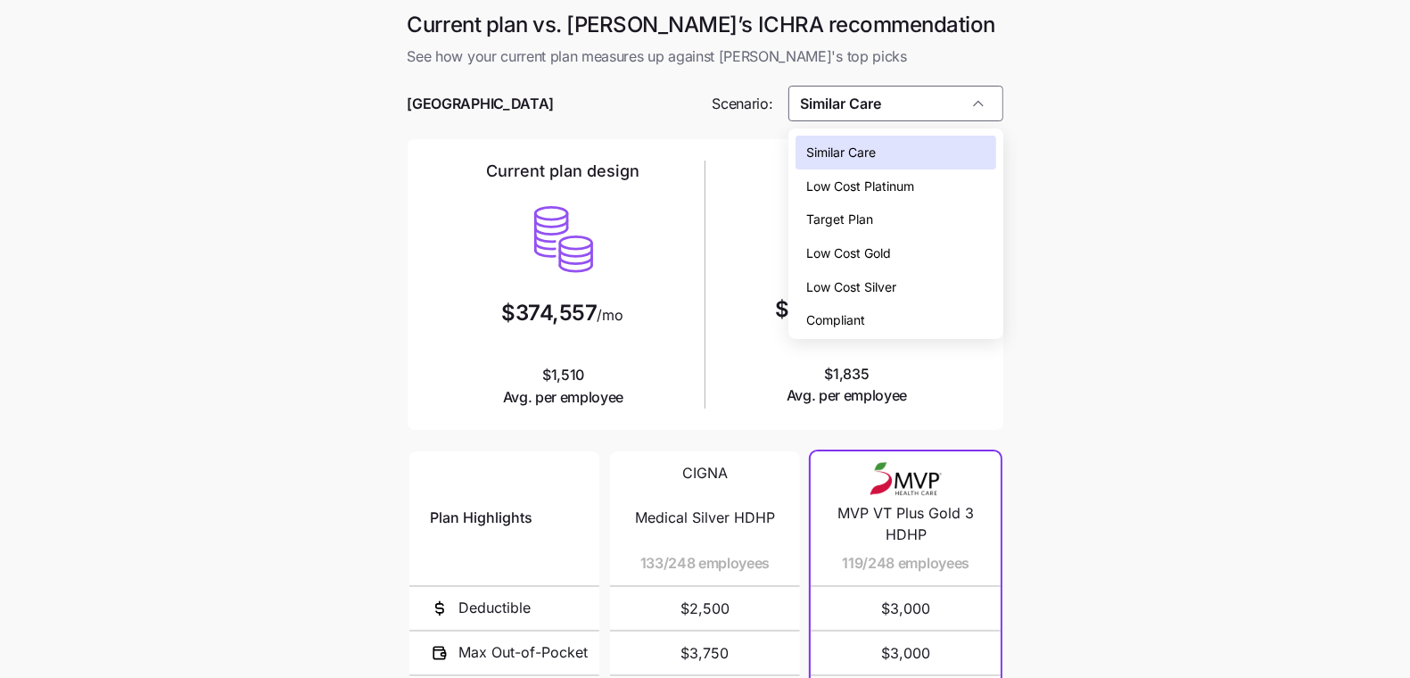
click at [872, 270] on div "Similar Care Low Cost Platinum Target Plan Low Cost Gold Low Cost Silver Compli…" at bounding box center [895, 237] width 200 height 202
click at [872, 270] on div "Low Cost Silver" at bounding box center [895, 287] width 200 height 34
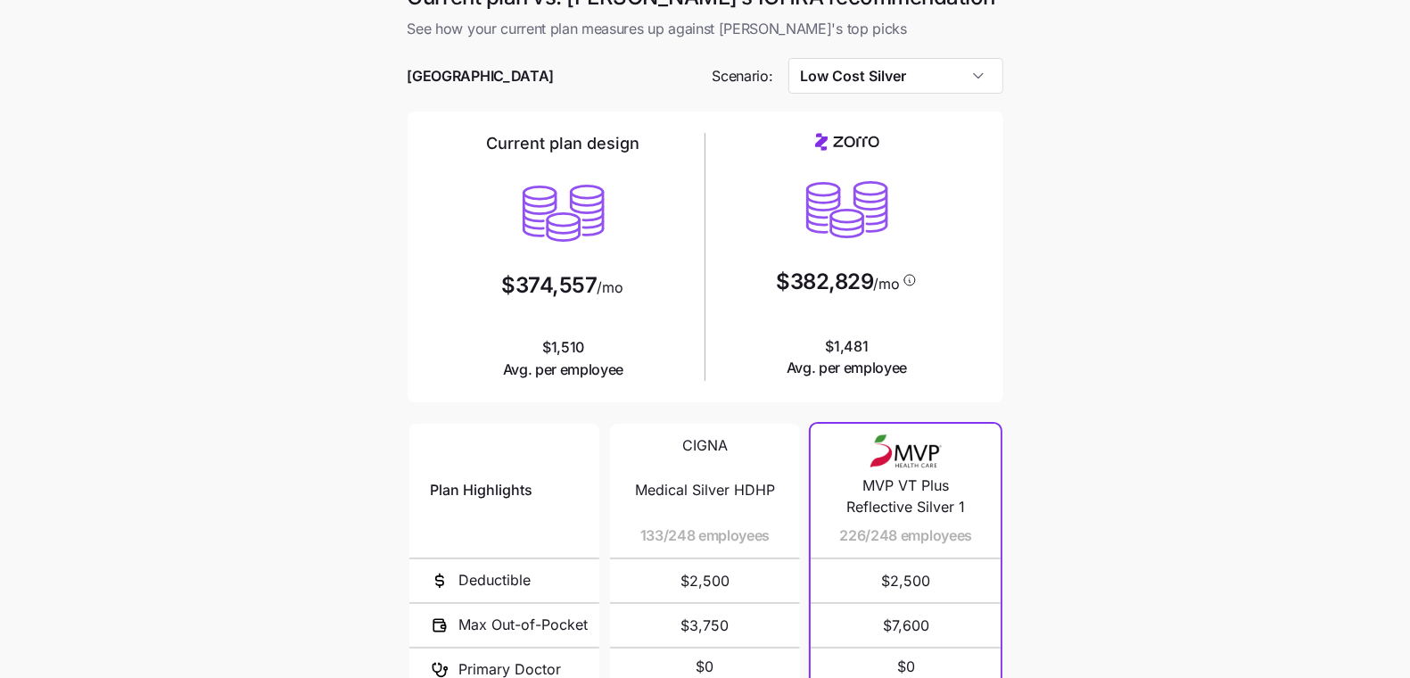
scroll to position [295, 0]
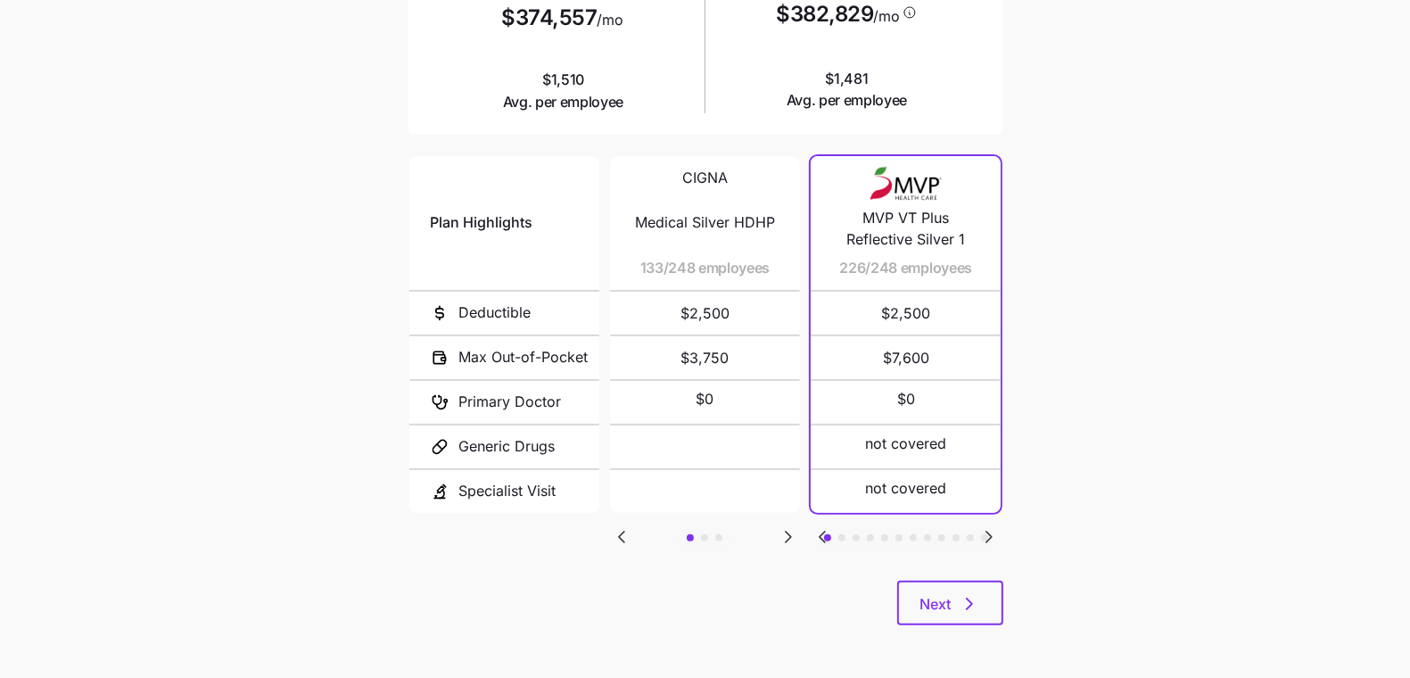
click at [783, 521] on div "Plan Highlights Deductible Max Out-of-Pocket Primary Doctor Generic Drugs Speci…" at bounding box center [706, 366] width 596 height 428
click at [786, 531] on icon "Go to next slide" at bounding box center [788, 536] width 5 height 11
click at [625, 517] on div "Plan Highlights Deductible Max Out-of-Pocket Primary Doctor Generic Drugs Speci…" at bounding box center [706, 366] width 596 height 428
click at [630, 550] on div "Plan Highlights Deductible Max Out-of-Pocket Primary Doctor Generic Drugs Speci…" at bounding box center [706, 366] width 596 height 428
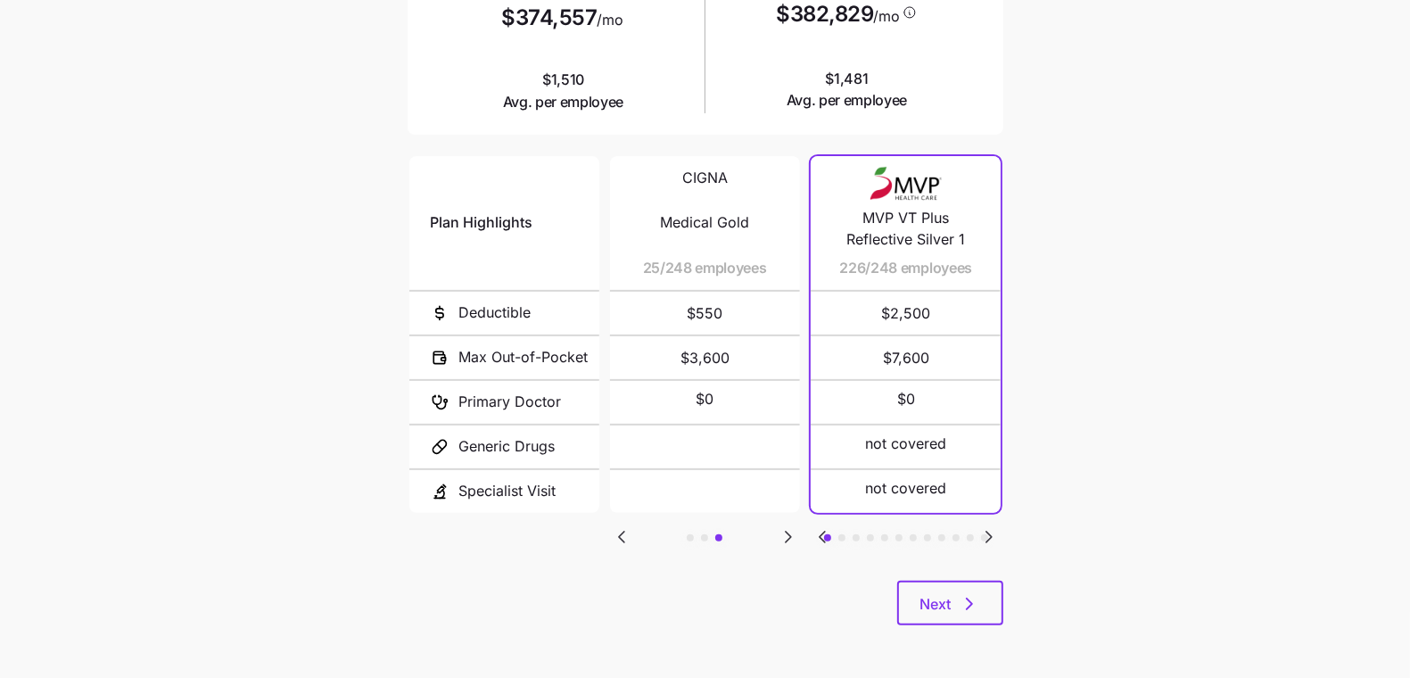
click at [626, 541] on icon "Go to previous slide" at bounding box center [621, 536] width 21 height 21
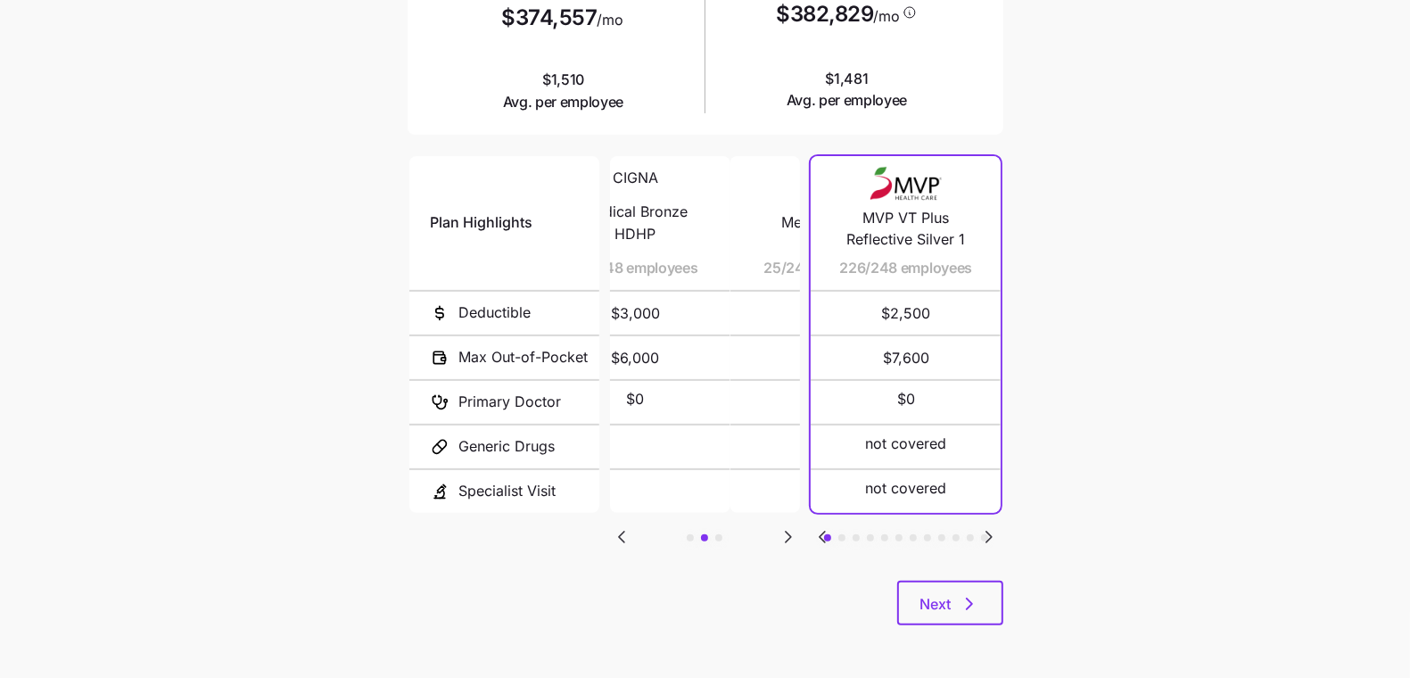
click at [624, 538] on icon "Go to previous slide" at bounding box center [621, 536] width 5 height 11
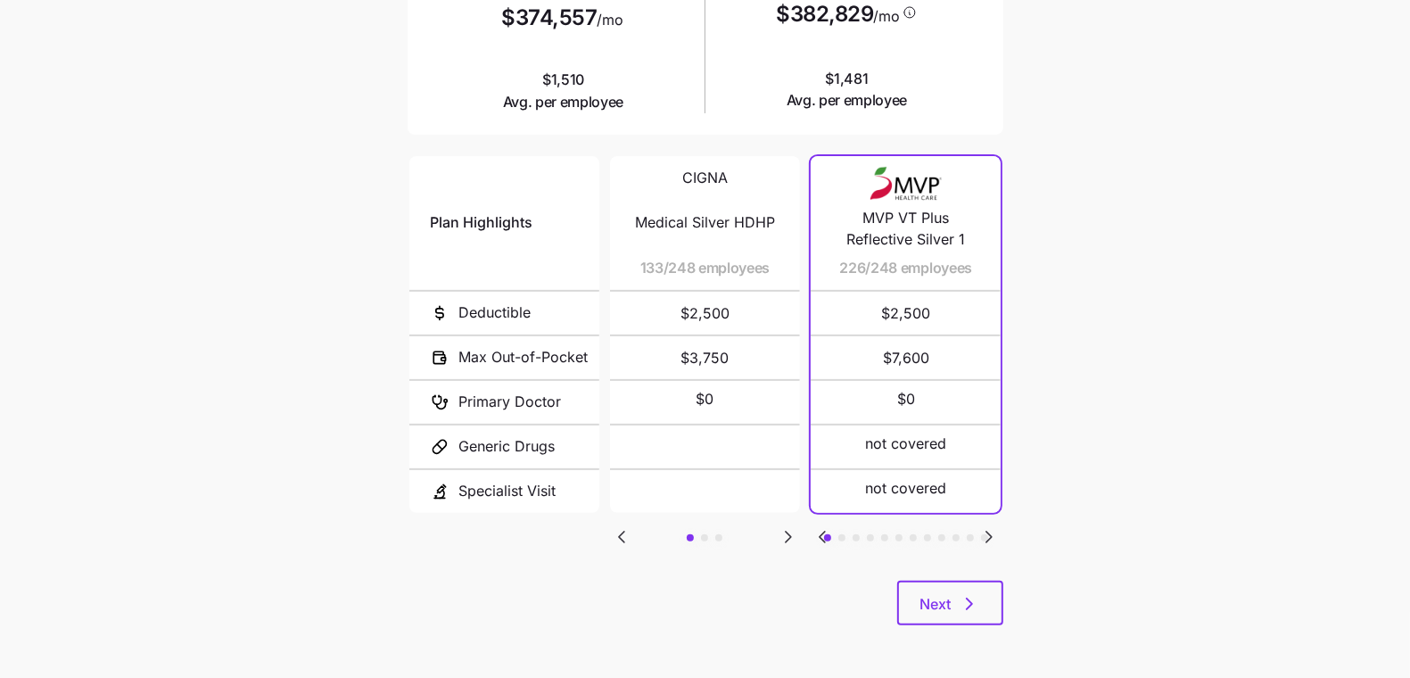
click at [990, 531] on icon "Go to next slide" at bounding box center [988, 536] width 5 height 11
click at [814, 526] on icon "Go to previous slide" at bounding box center [821, 536] width 21 height 21
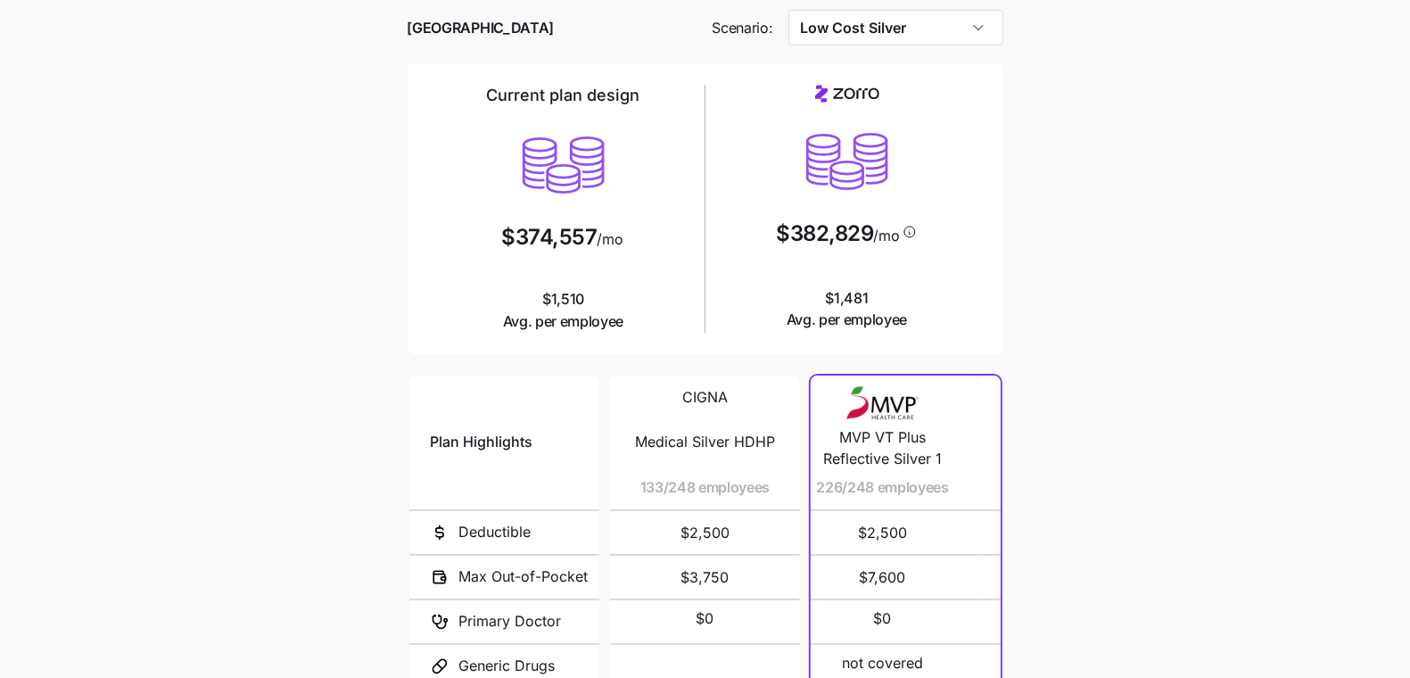
scroll to position [0, 0]
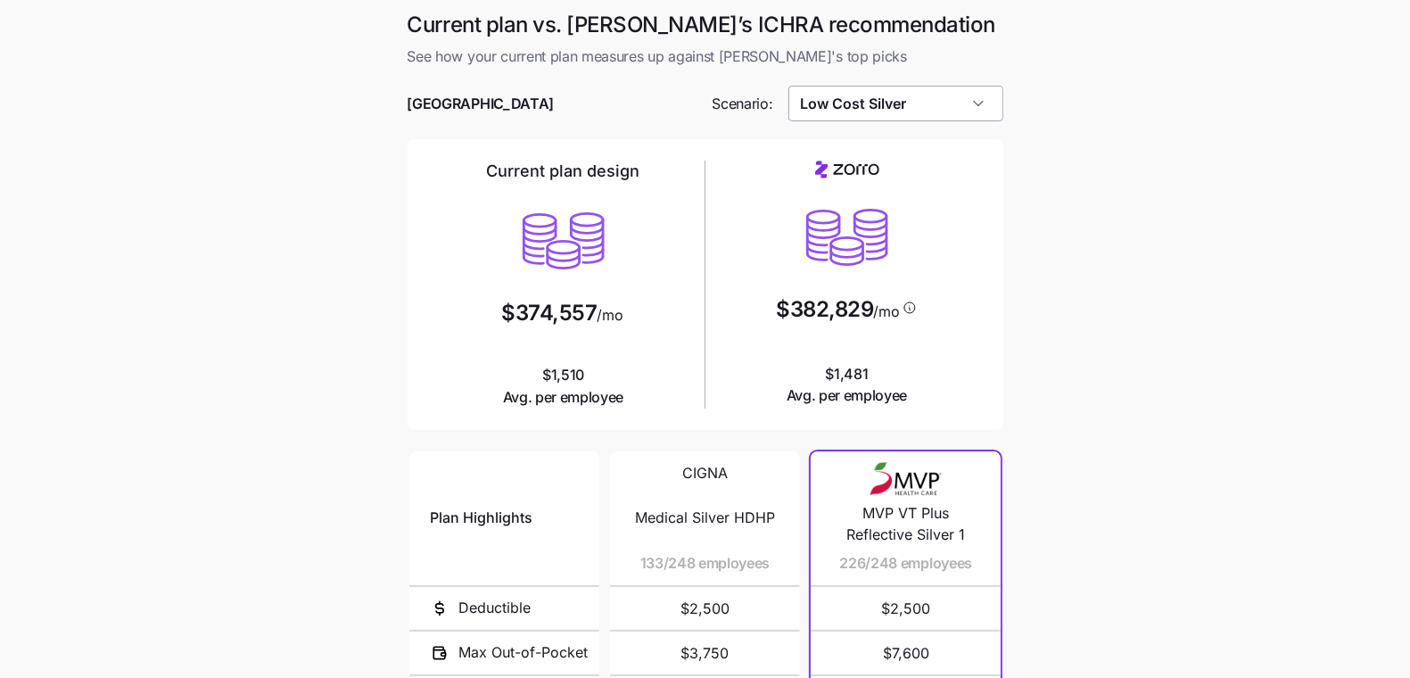
click at [898, 110] on input "Low Cost Silver" at bounding box center [895, 104] width 215 height 36
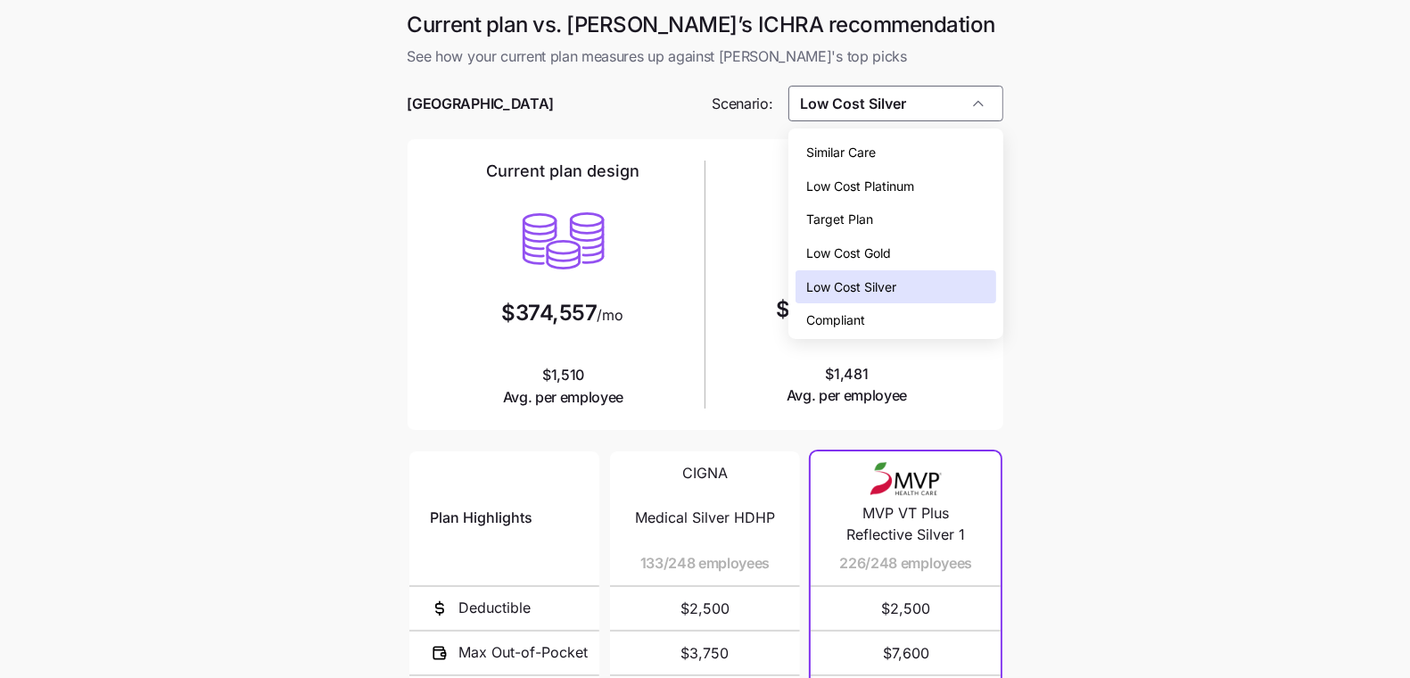
click at [889, 252] on span "Low Cost Gold" at bounding box center [848, 253] width 85 height 20
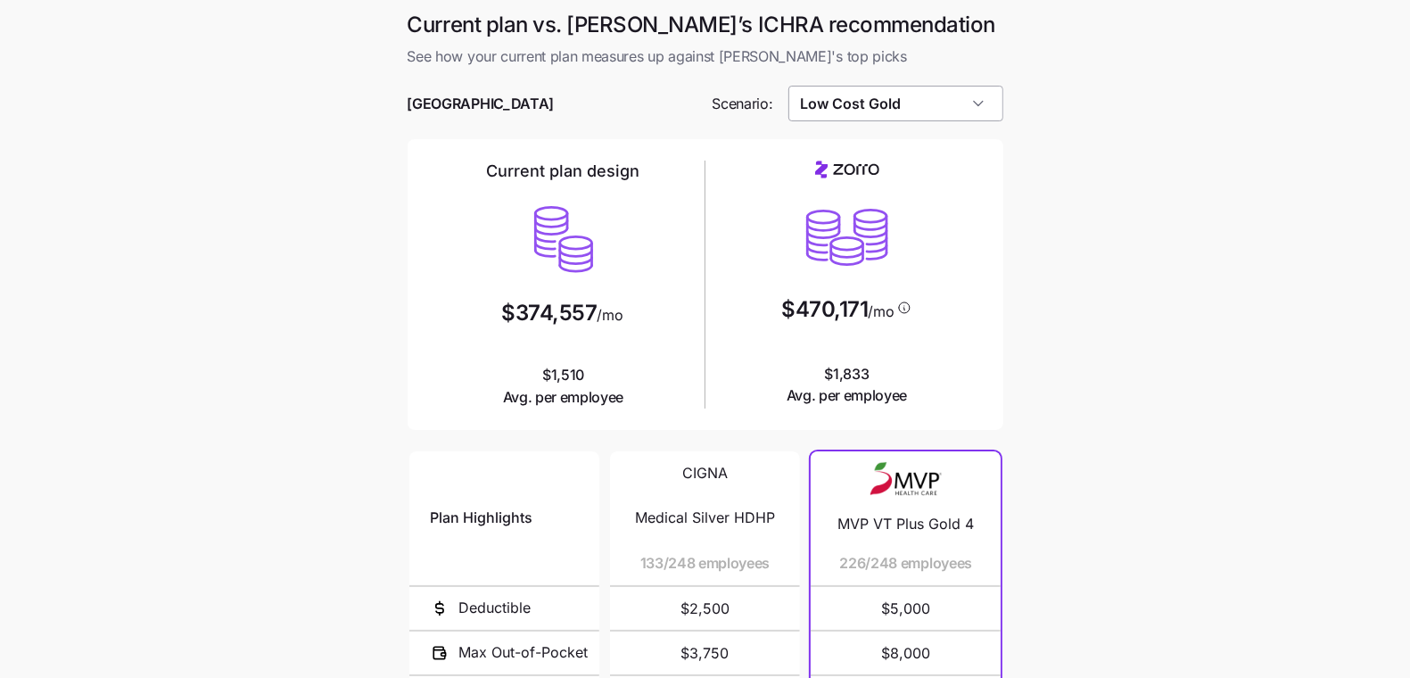
click at [882, 95] on input "Low Cost Gold" at bounding box center [895, 104] width 215 height 36
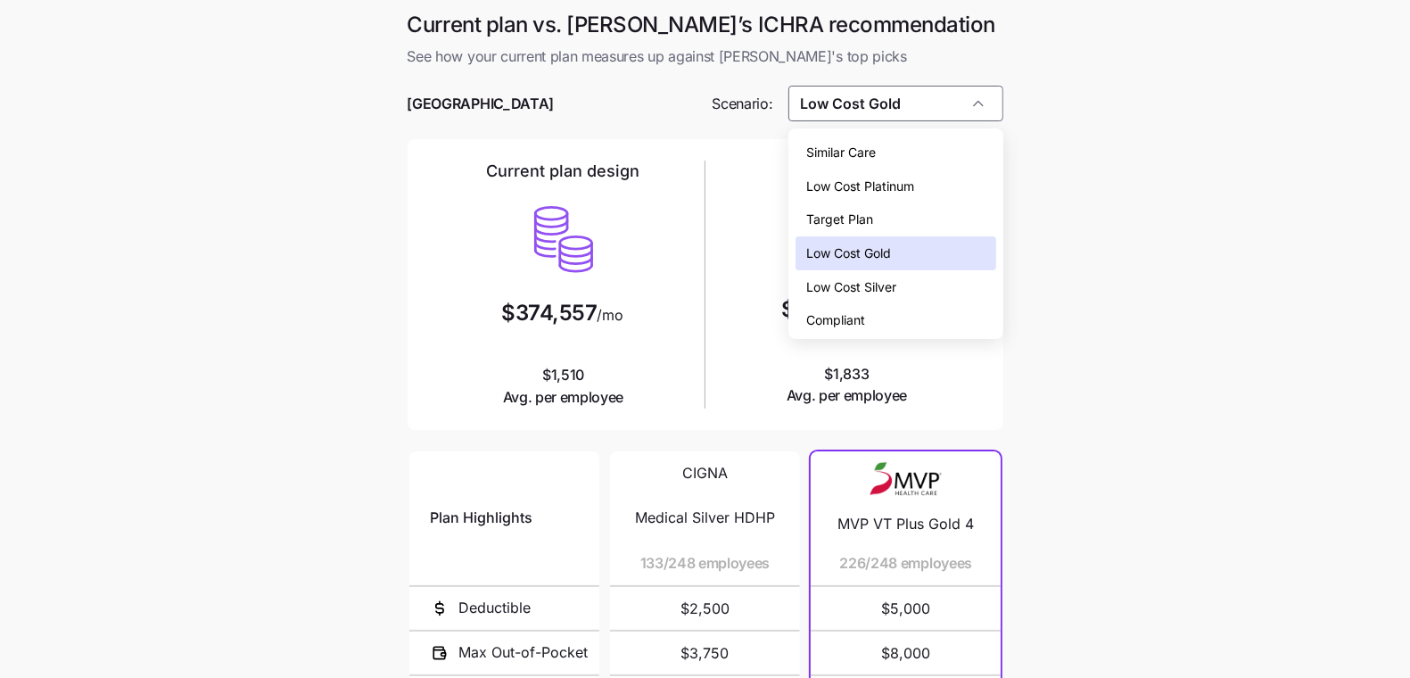
click at [877, 288] on span "Low Cost Silver" at bounding box center [851, 287] width 90 height 20
type input "Low Cost Silver"
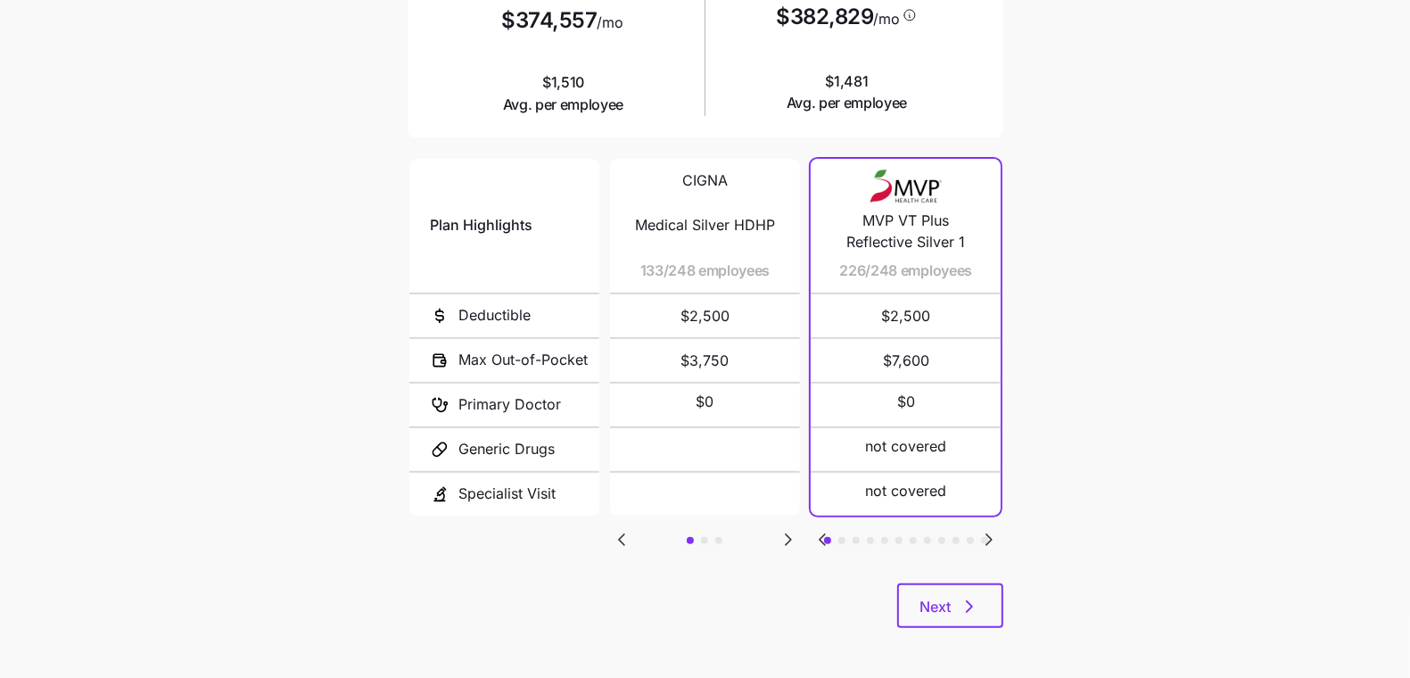
scroll to position [295, 0]
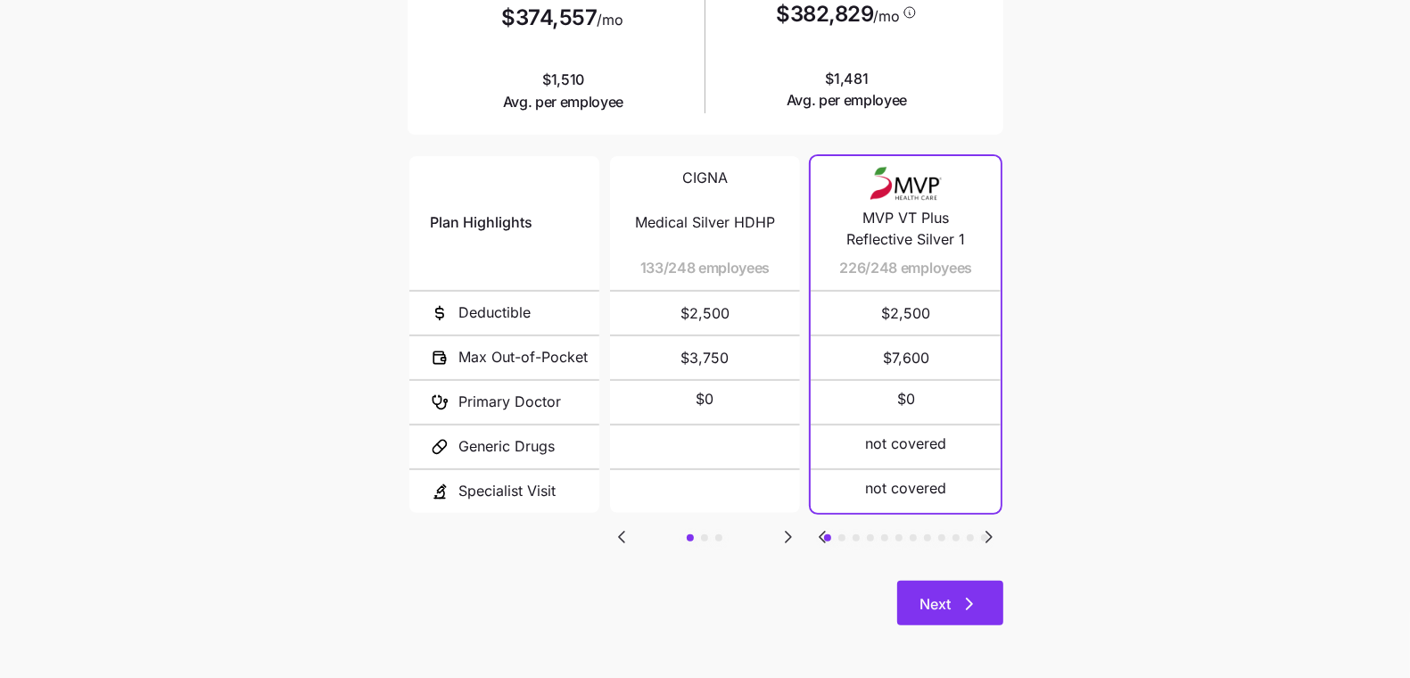
click at [964, 607] on icon "button" at bounding box center [969, 603] width 21 height 21
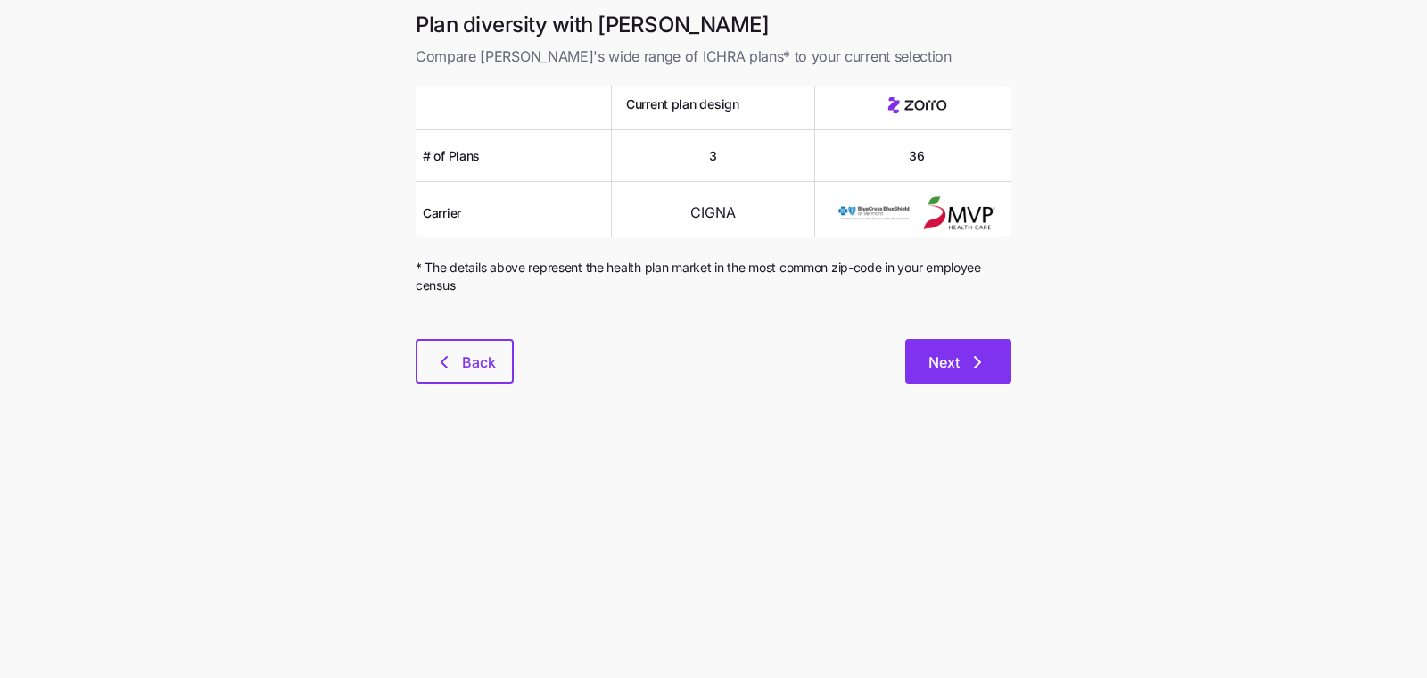
click at [934, 346] on button "Next" at bounding box center [958, 361] width 106 height 45
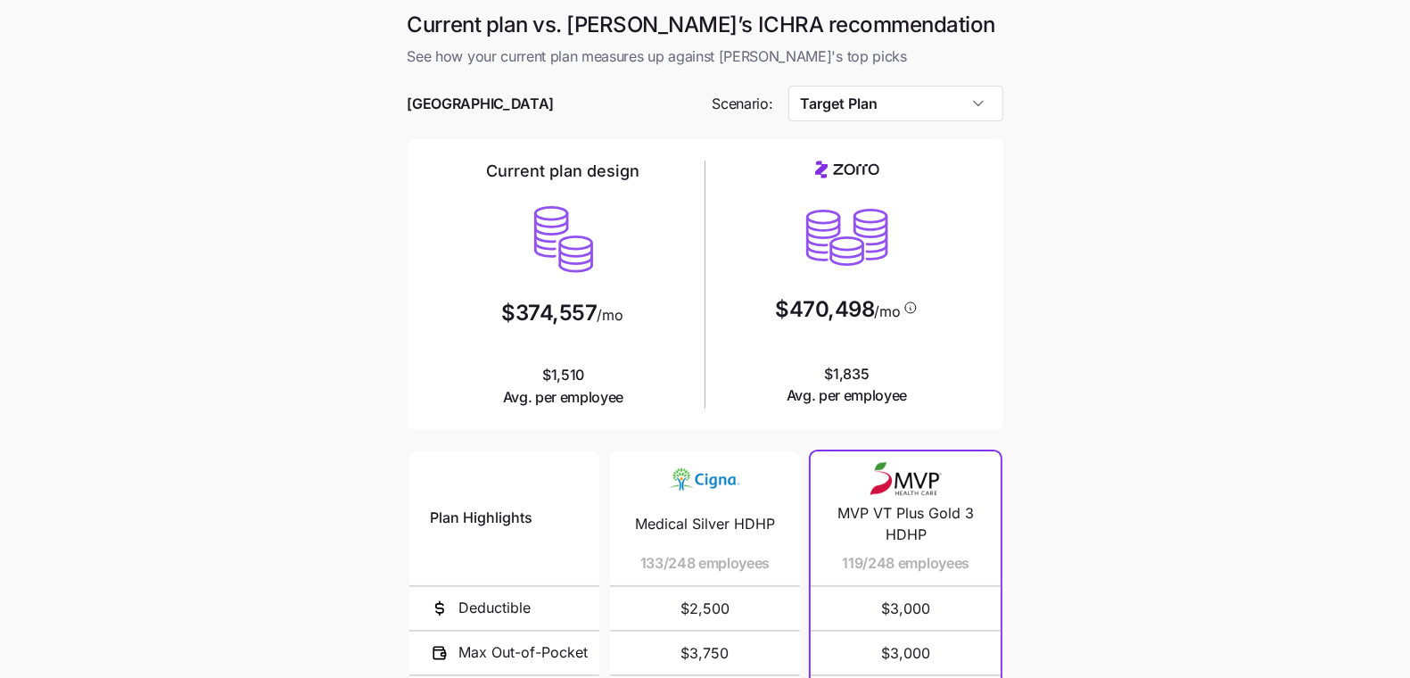
click at [849, 81] on div at bounding box center [706, 77] width 596 height 18
click at [852, 96] on input "Target Plan" at bounding box center [895, 104] width 215 height 36
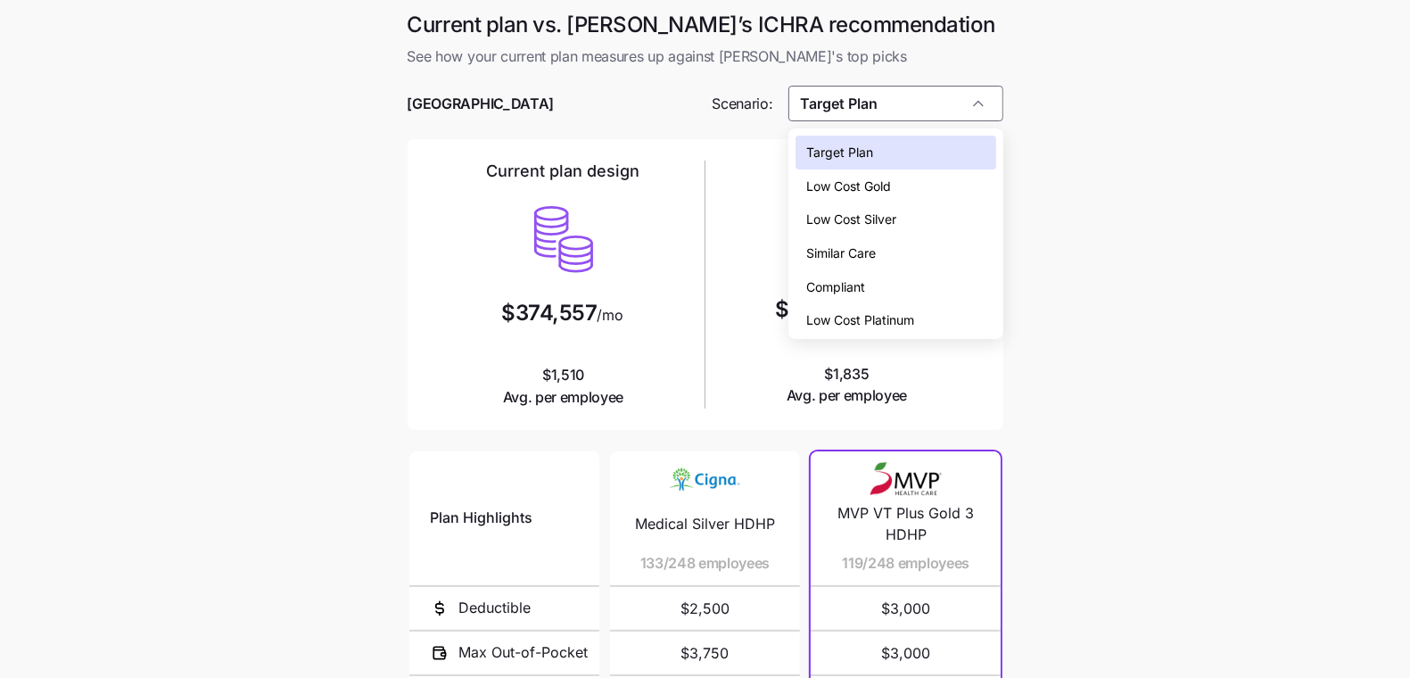
click at [886, 210] on span "Low Cost Silver" at bounding box center [851, 220] width 90 height 20
type input "Low Cost Silver"
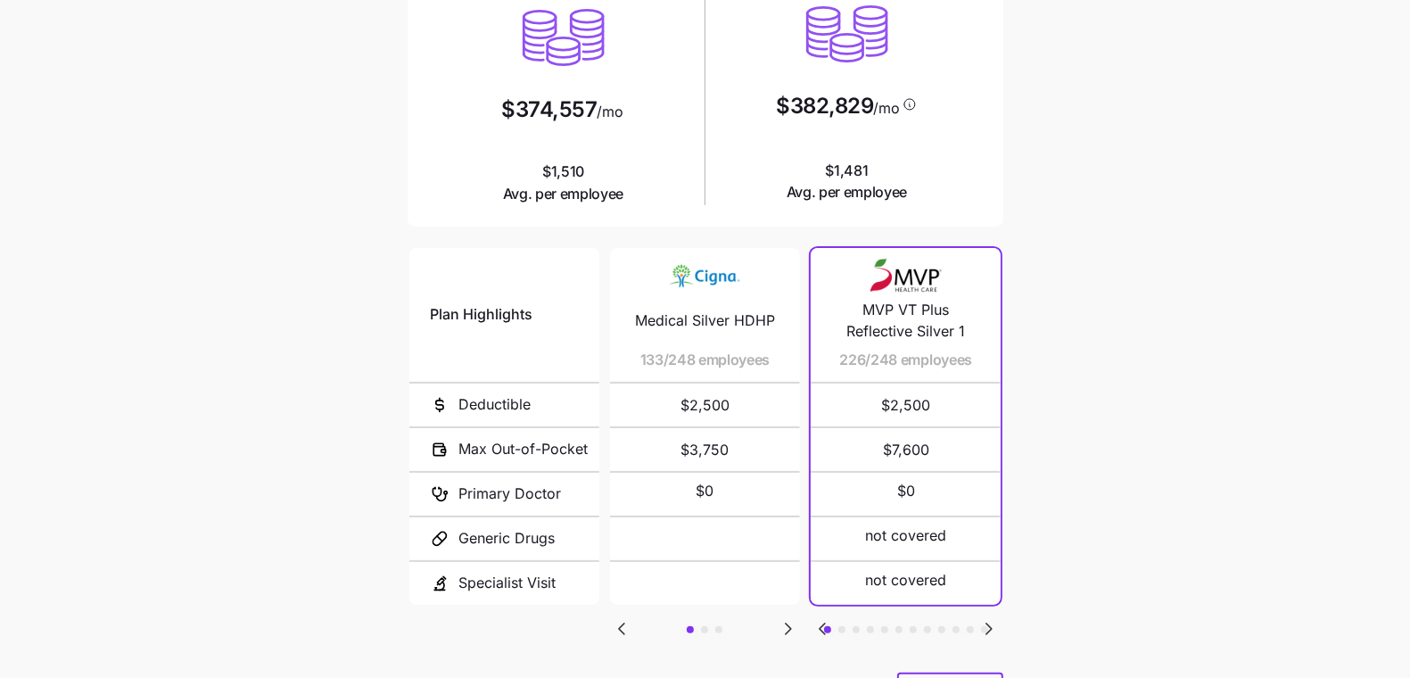
scroll to position [295, 0]
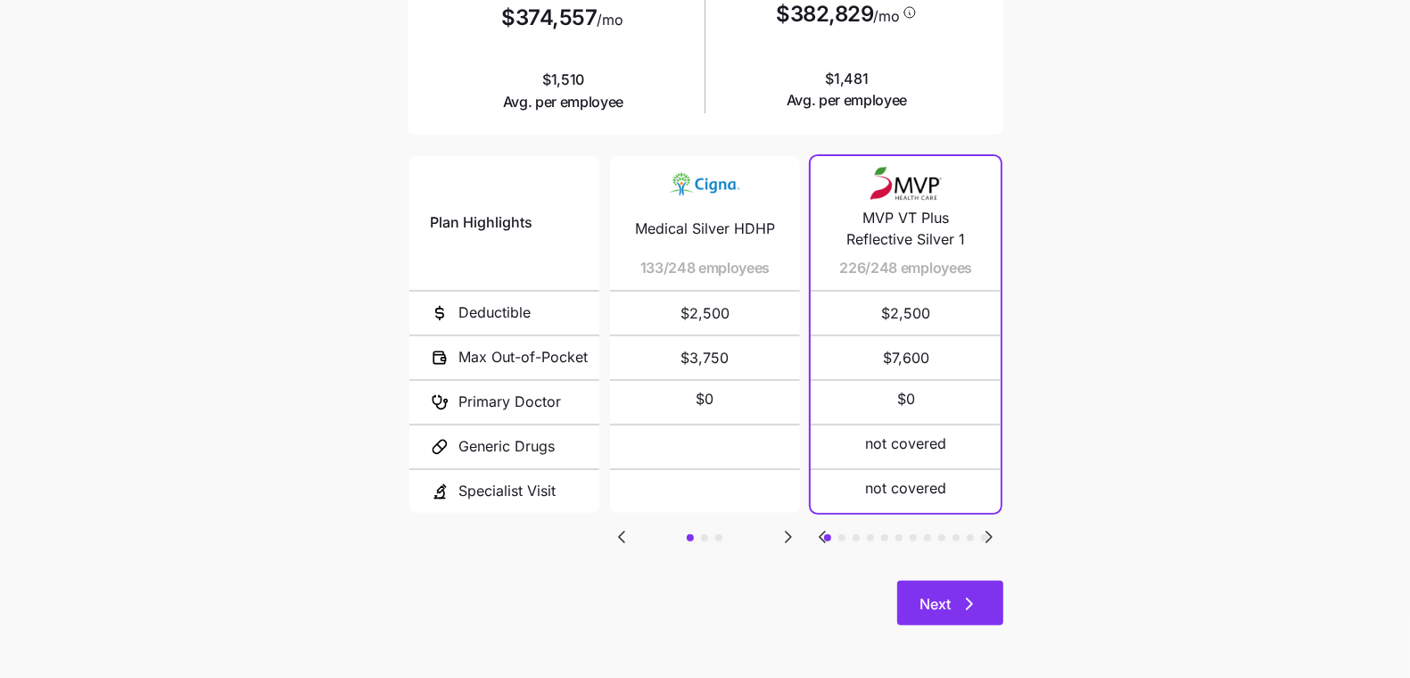
click at [934, 606] on span "Next" at bounding box center [935, 603] width 31 height 21
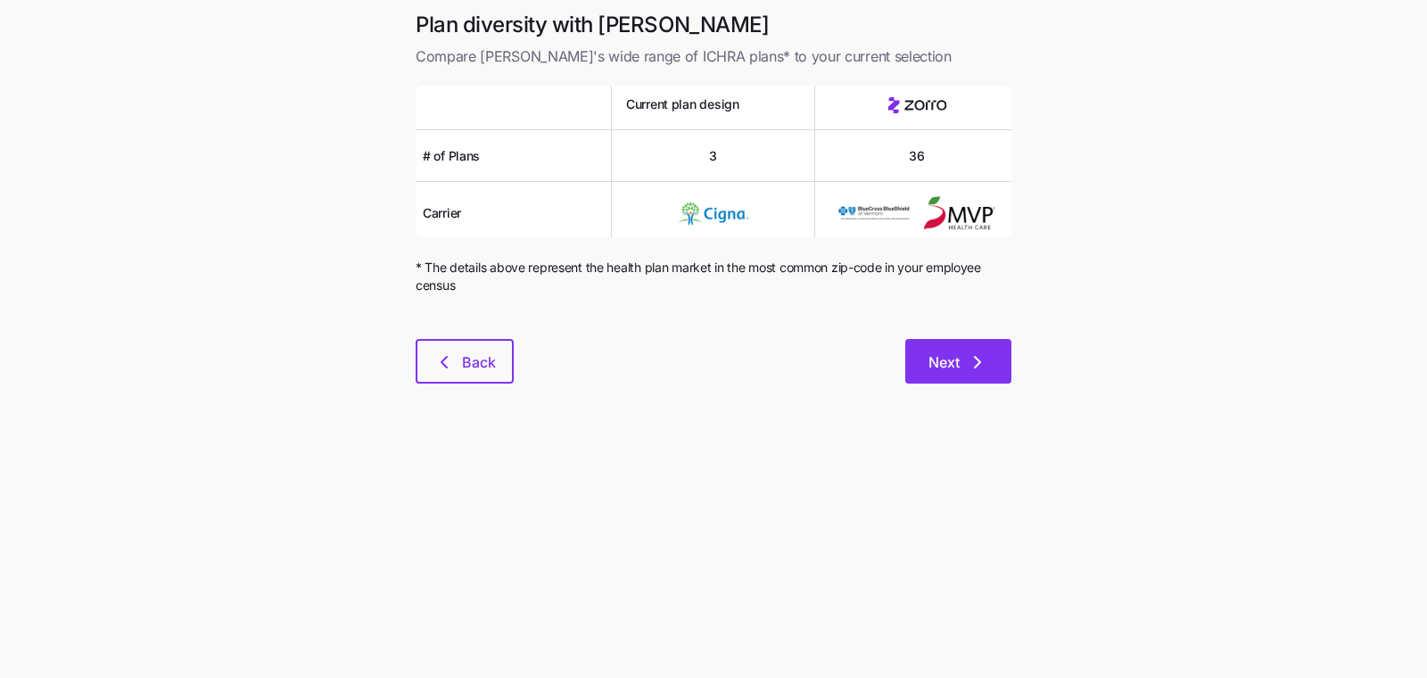
click at [962, 376] on button "Next" at bounding box center [958, 361] width 106 height 45
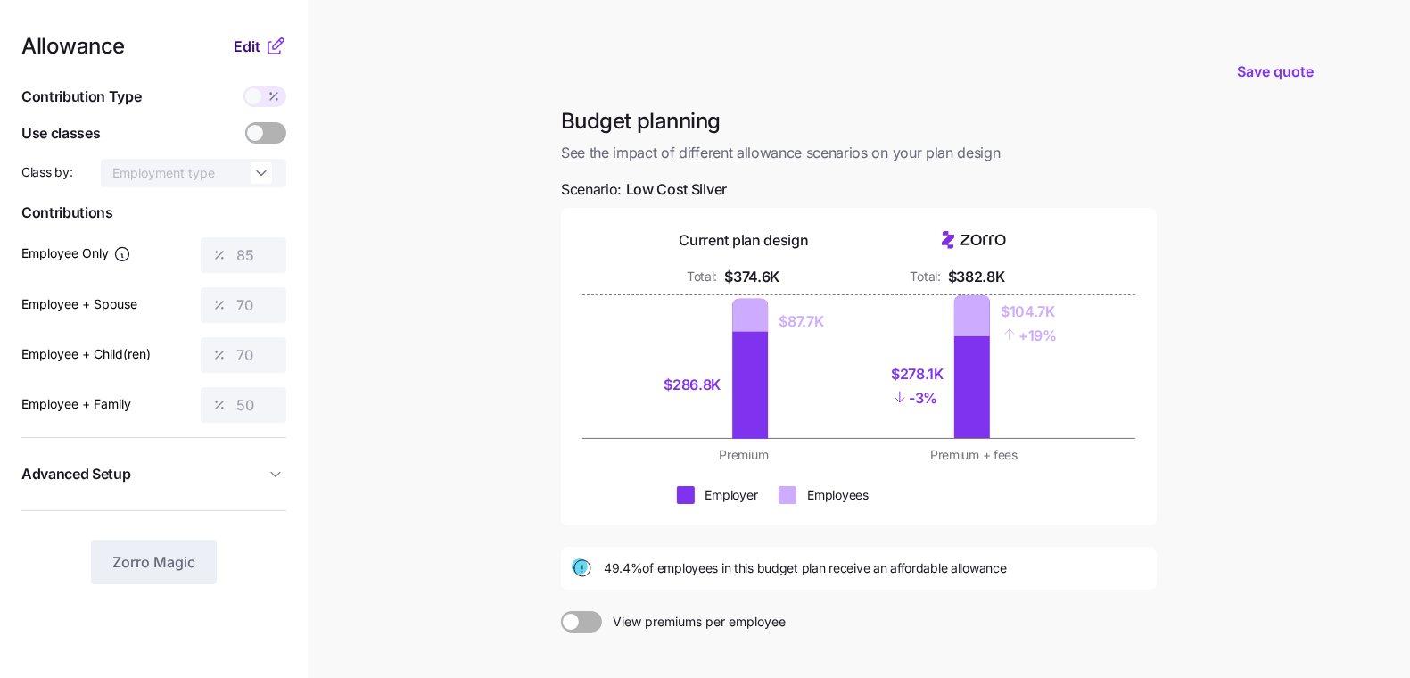
click at [245, 44] on span "Edit" at bounding box center [247, 46] width 27 height 21
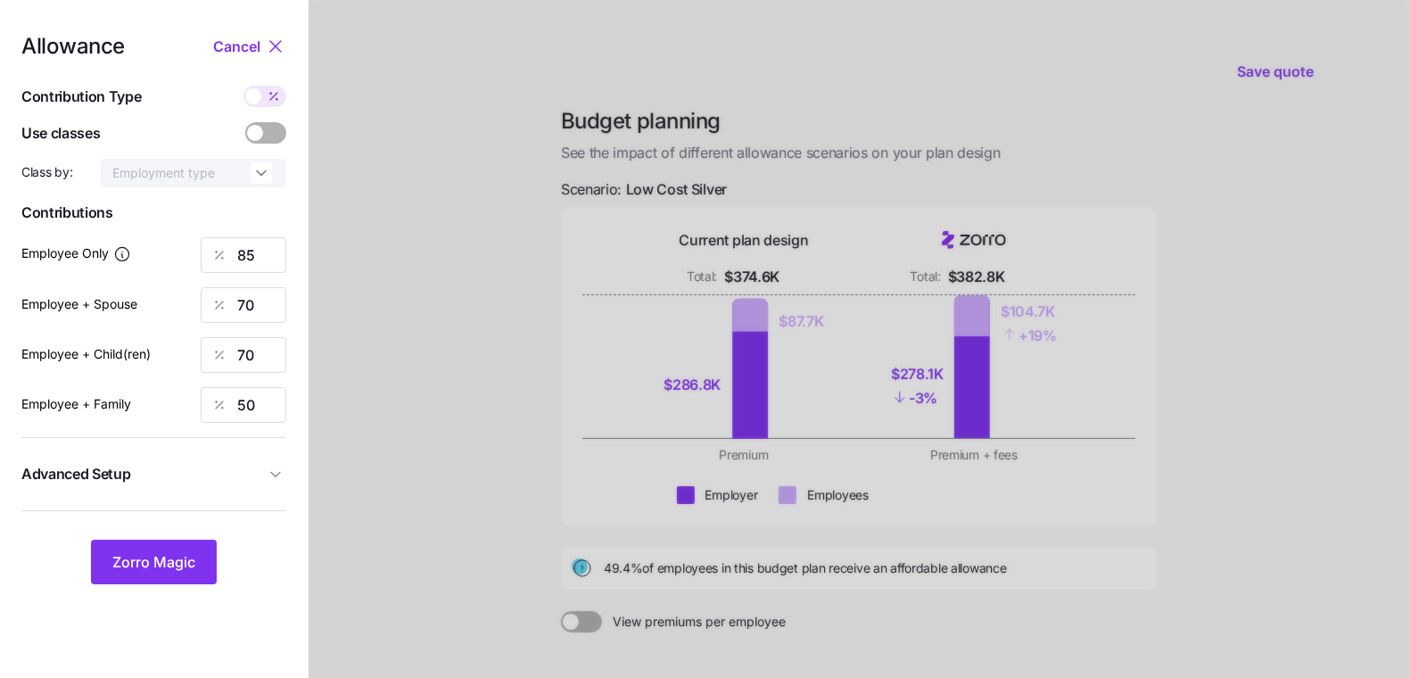
click at [240, 484] on span "Advanced Setup" at bounding box center [142, 474] width 243 height 22
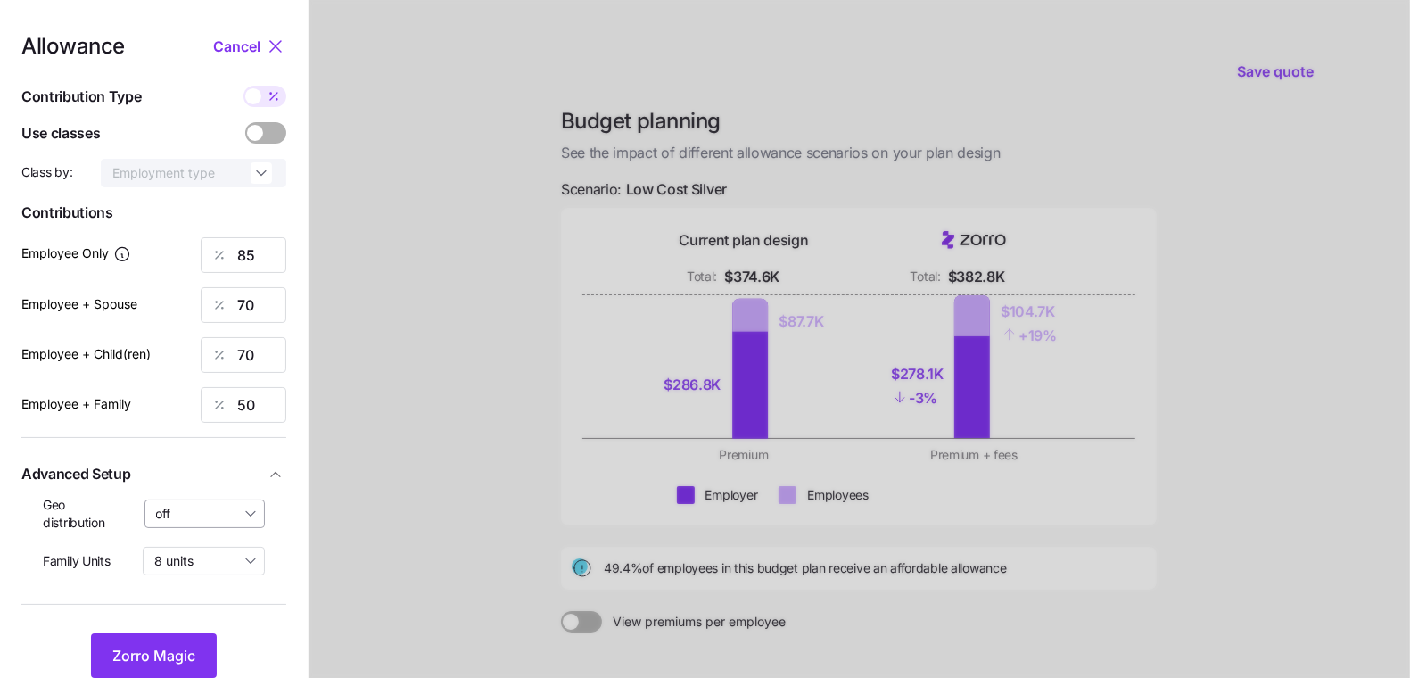
click at [226, 509] on input "off" at bounding box center [204, 513] width 121 height 29
click at [227, 614] on span "By state (20)" at bounding box center [199, 617] width 77 height 20
type input "By state (20)"
click at [254, 266] on input "85" at bounding box center [244, 255] width 86 height 36
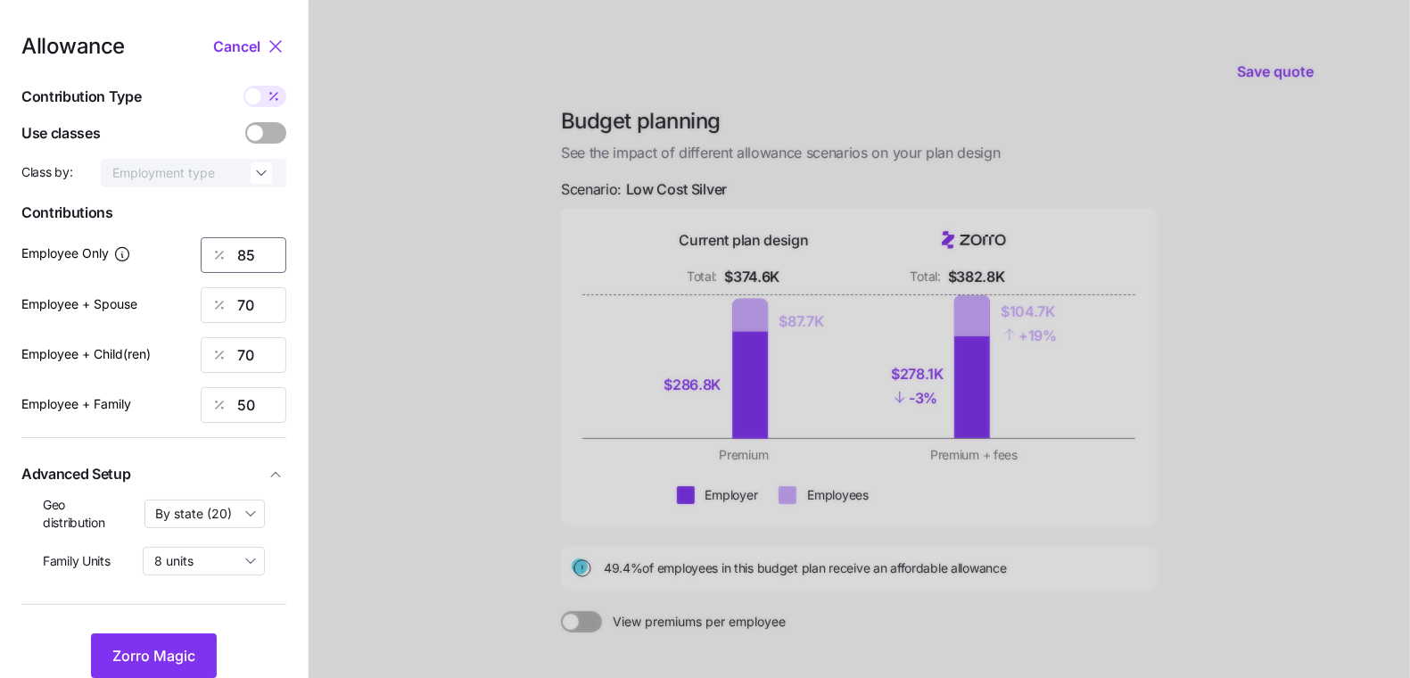
click at [254, 266] on input "85" at bounding box center [244, 255] width 86 height 36
type input "78"
type input "71"
click at [282, 262] on input "78" at bounding box center [244, 255] width 86 height 36
type input "77"
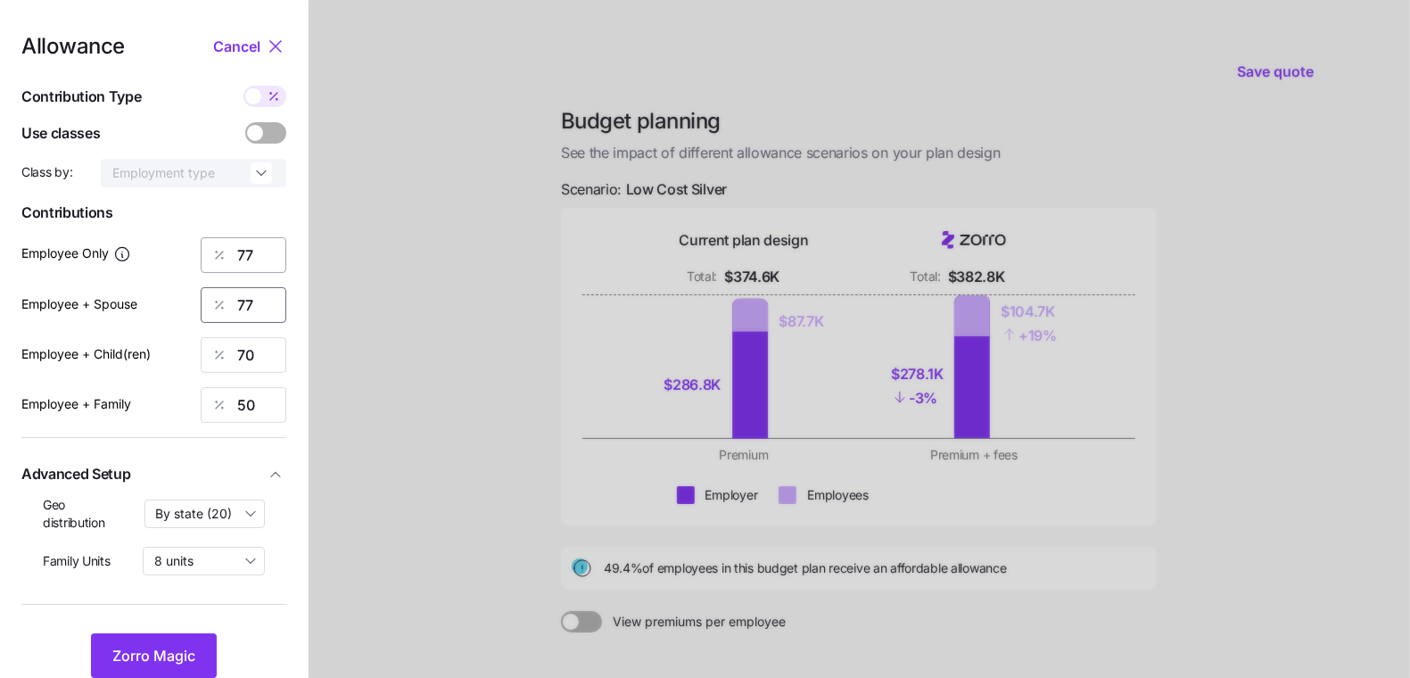
type input "77"
type input "78"
type input "77"
click at [178, 658] on span "Zorro Magic" at bounding box center [153, 655] width 83 height 21
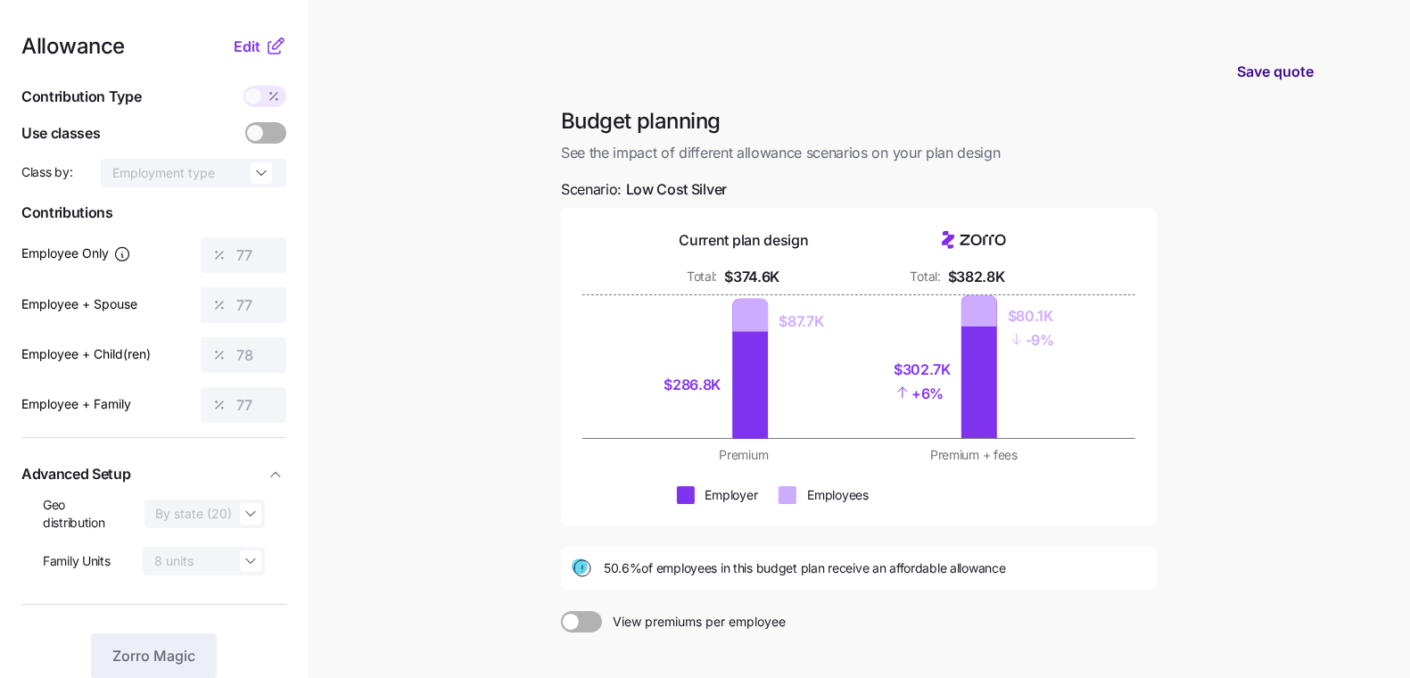
click at [1274, 70] on span "Save quote" at bounding box center [1275, 71] width 77 height 21
